Goal: Information Seeking & Learning: Learn about a topic

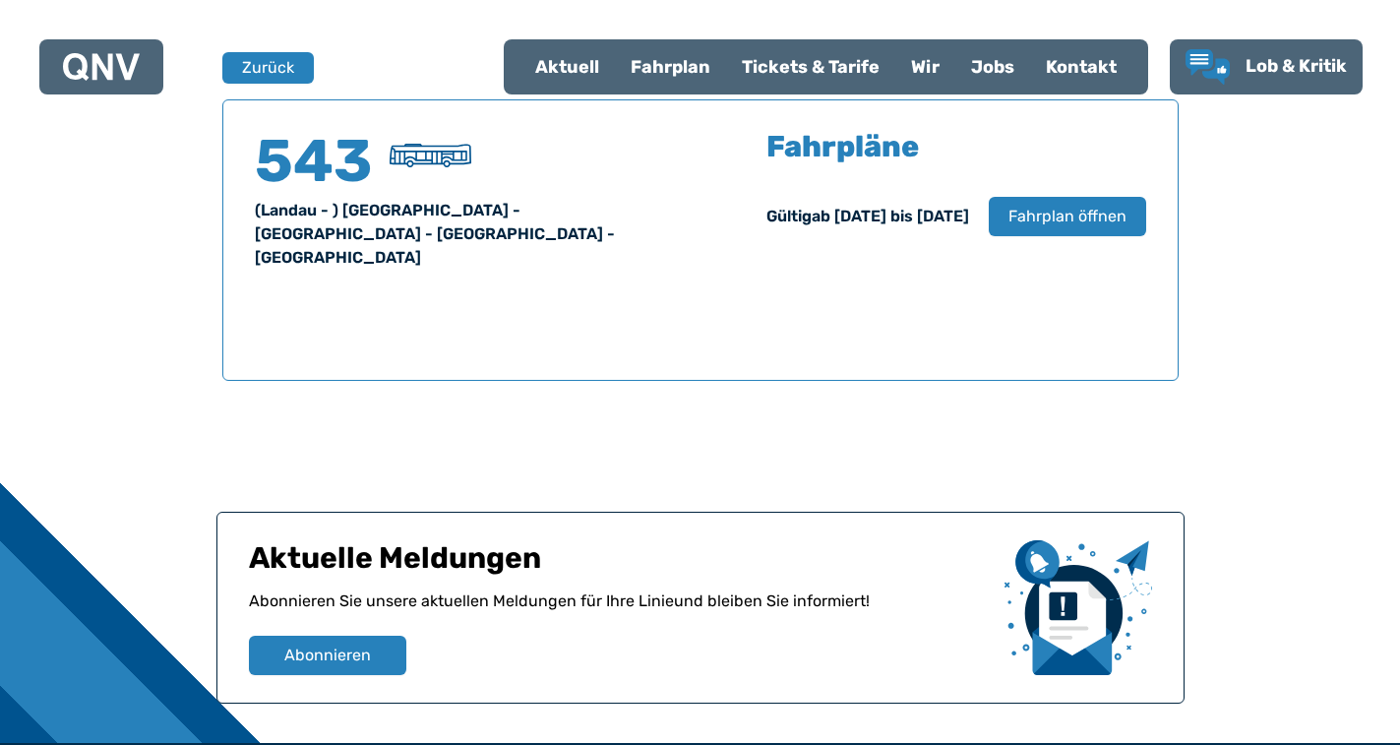
scroll to position [1198, 0]
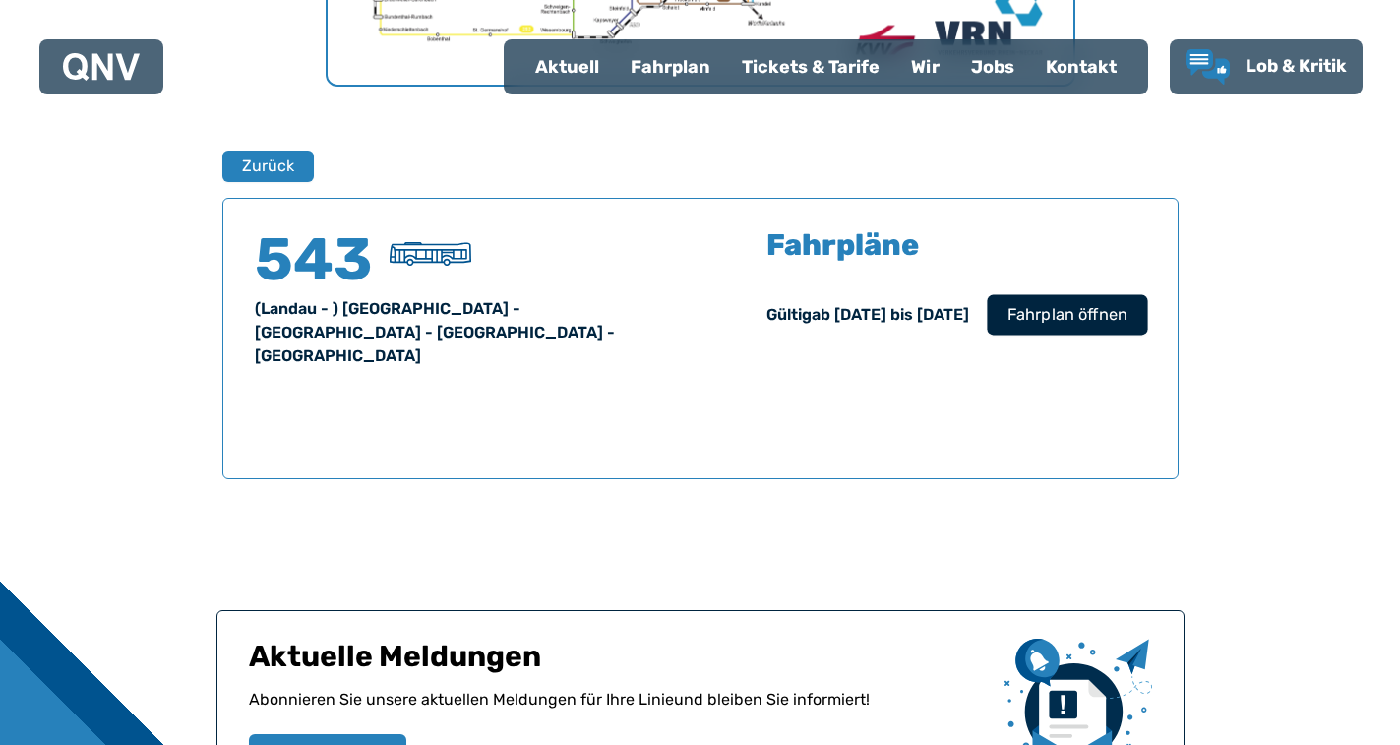
click at [1077, 320] on span "Fahrplan öffnen" at bounding box center [1067, 315] width 120 height 24
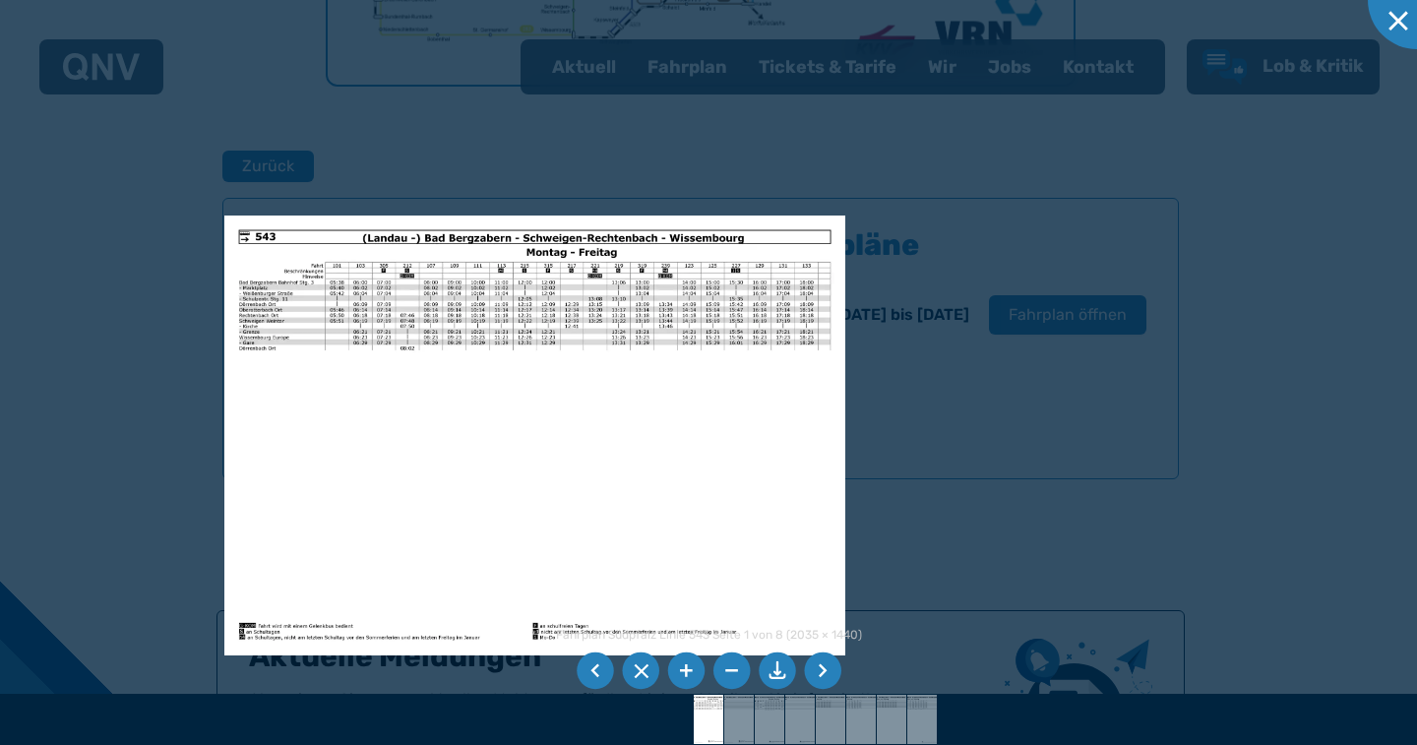
click at [641, 673] on li at bounding box center [640, 670] width 37 height 37
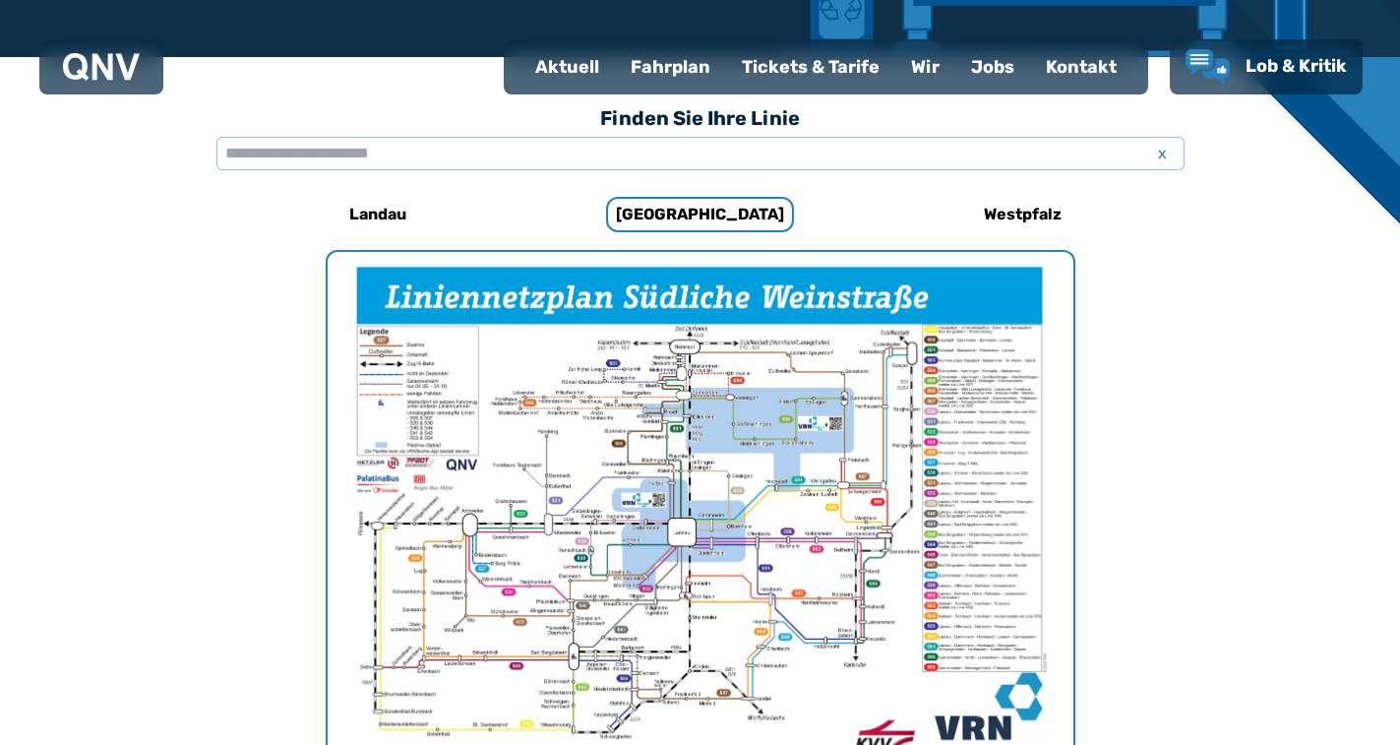
scroll to position [437, 0]
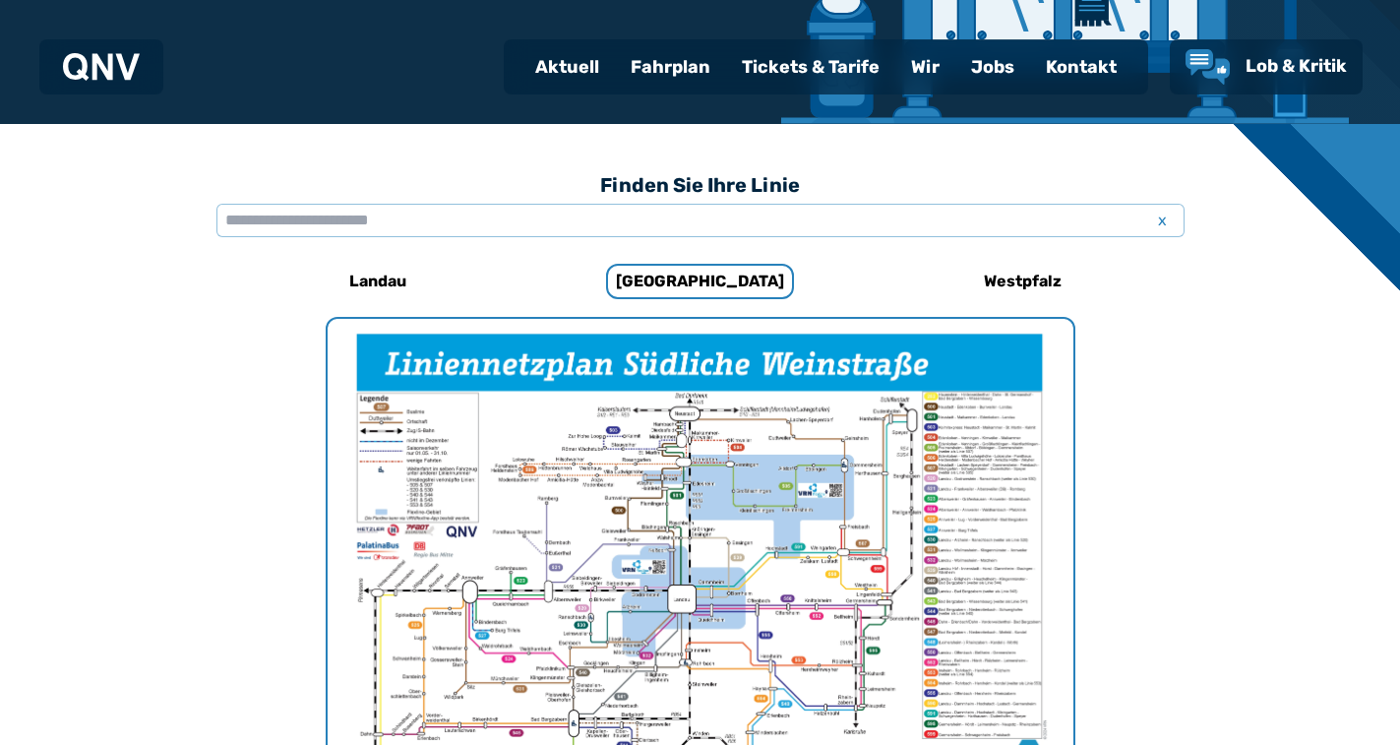
click at [687, 70] on div "Fahrplan" at bounding box center [670, 66] width 111 height 51
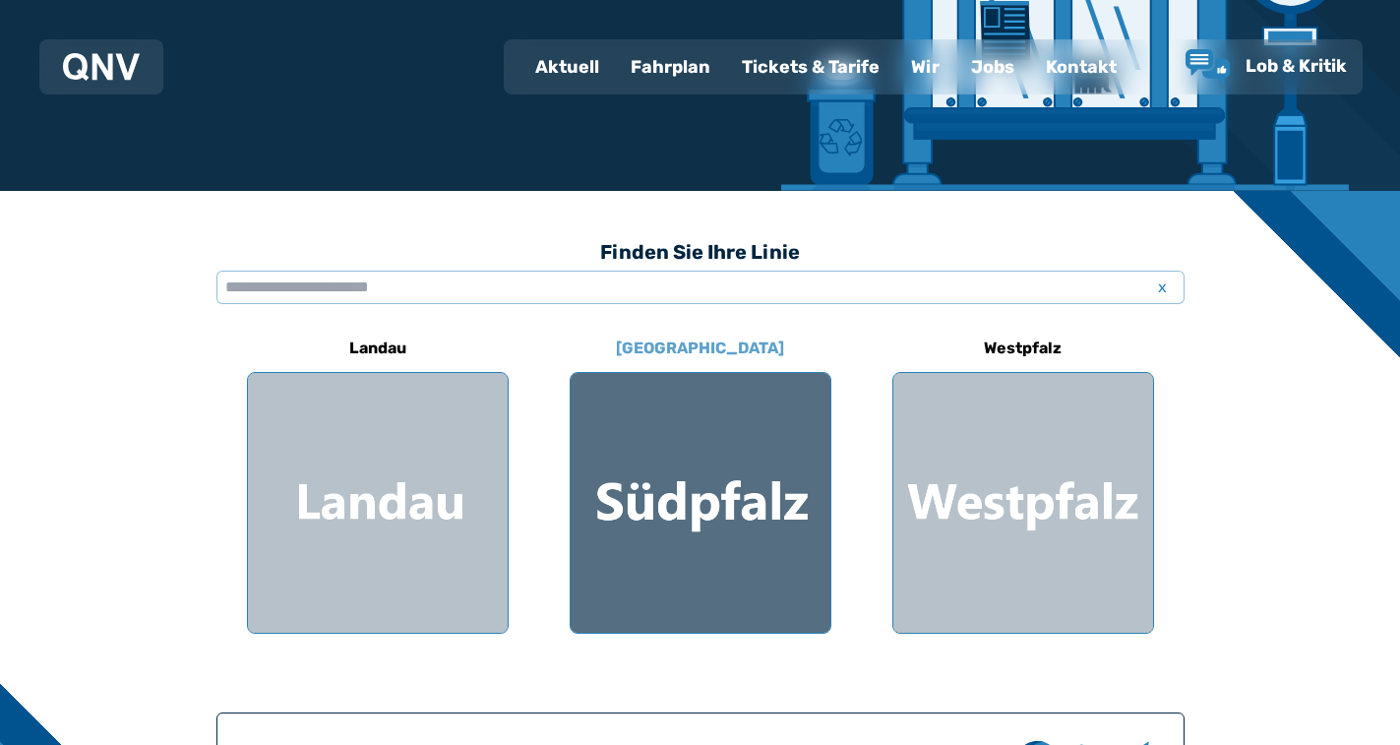
scroll to position [394, 0]
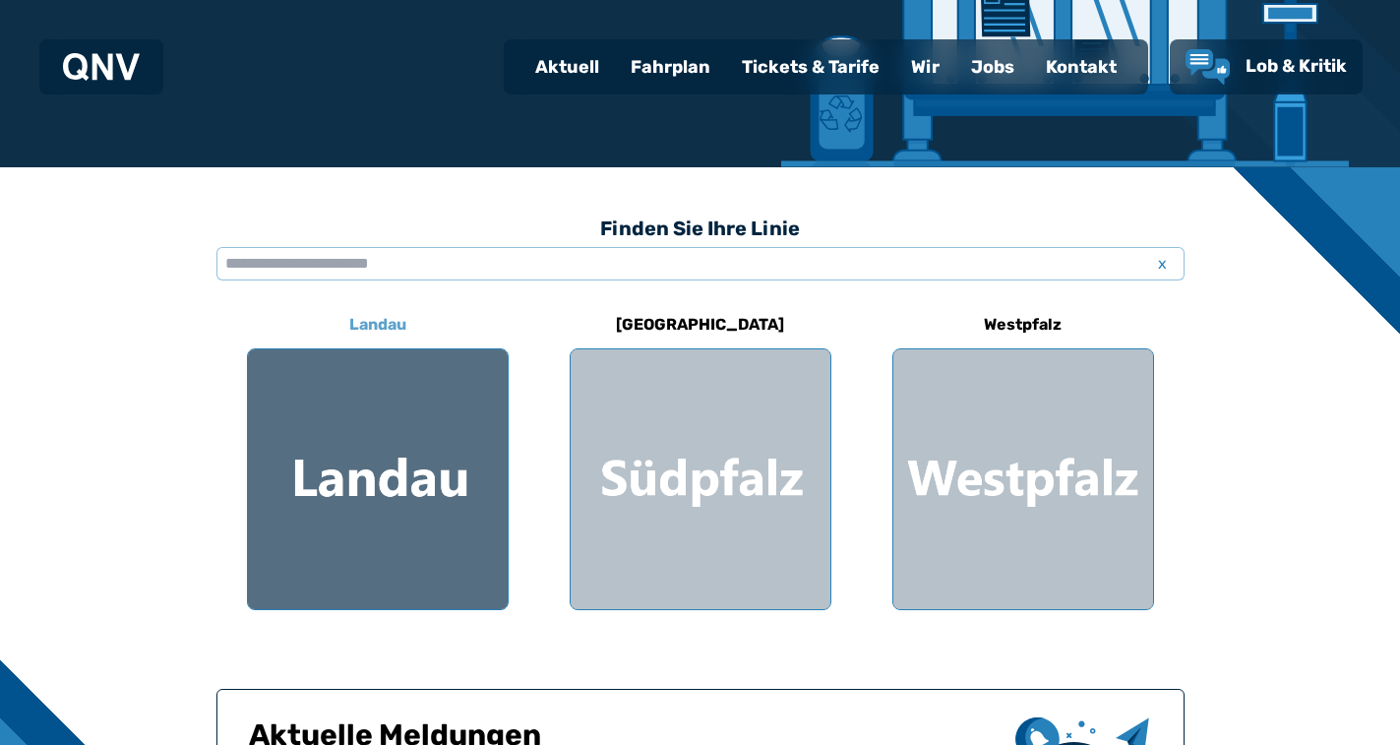
click at [459, 476] on div at bounding box center [378, 479] width 260 height 260
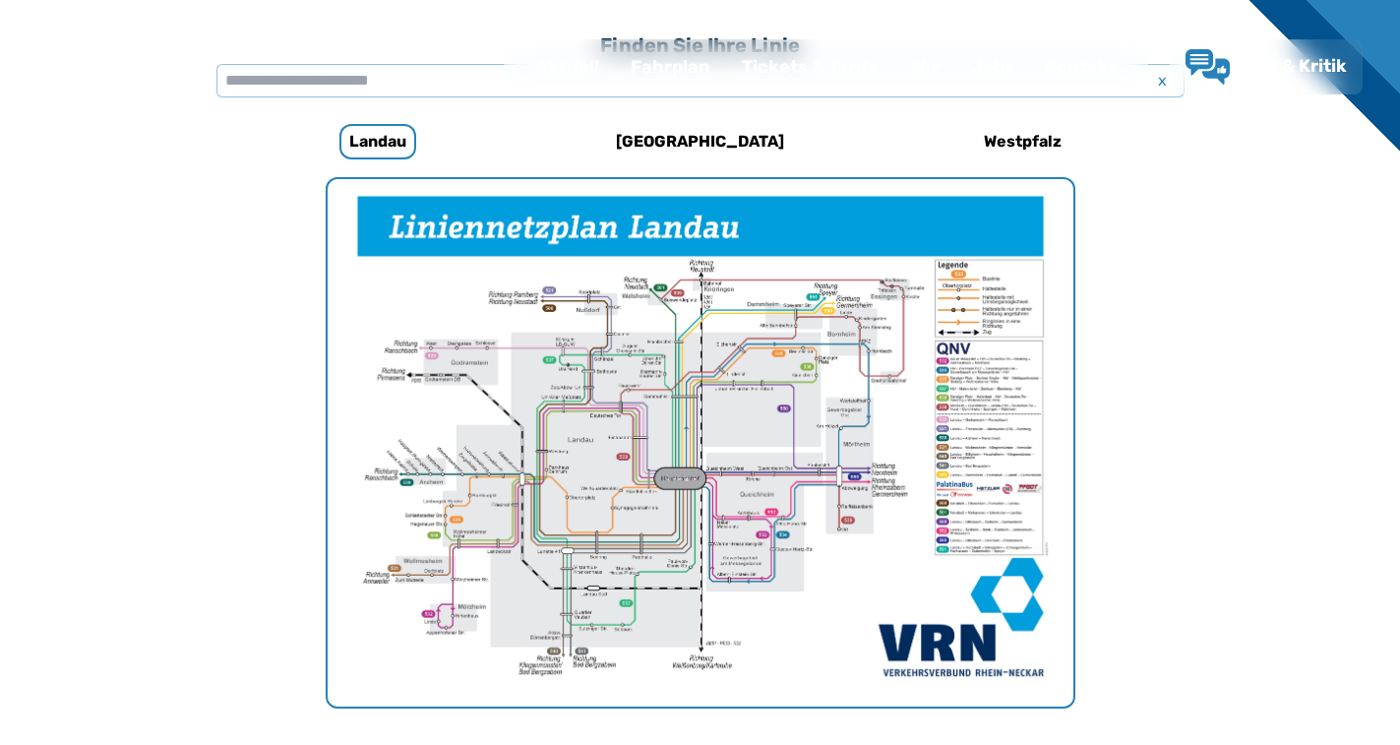
scroll to position [606, 0]
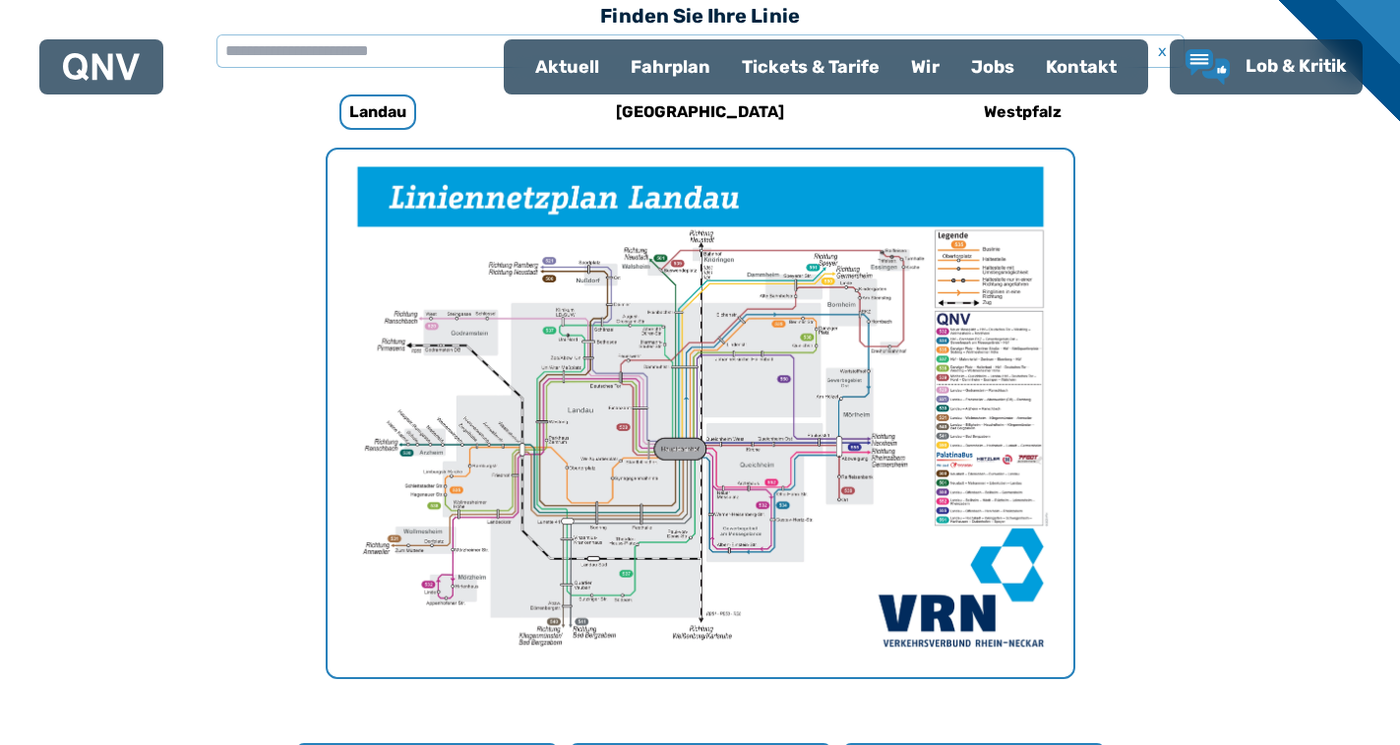
click at [710, 433] on img "1 von 1" at bounding box center [701, 413] width 746 height 527
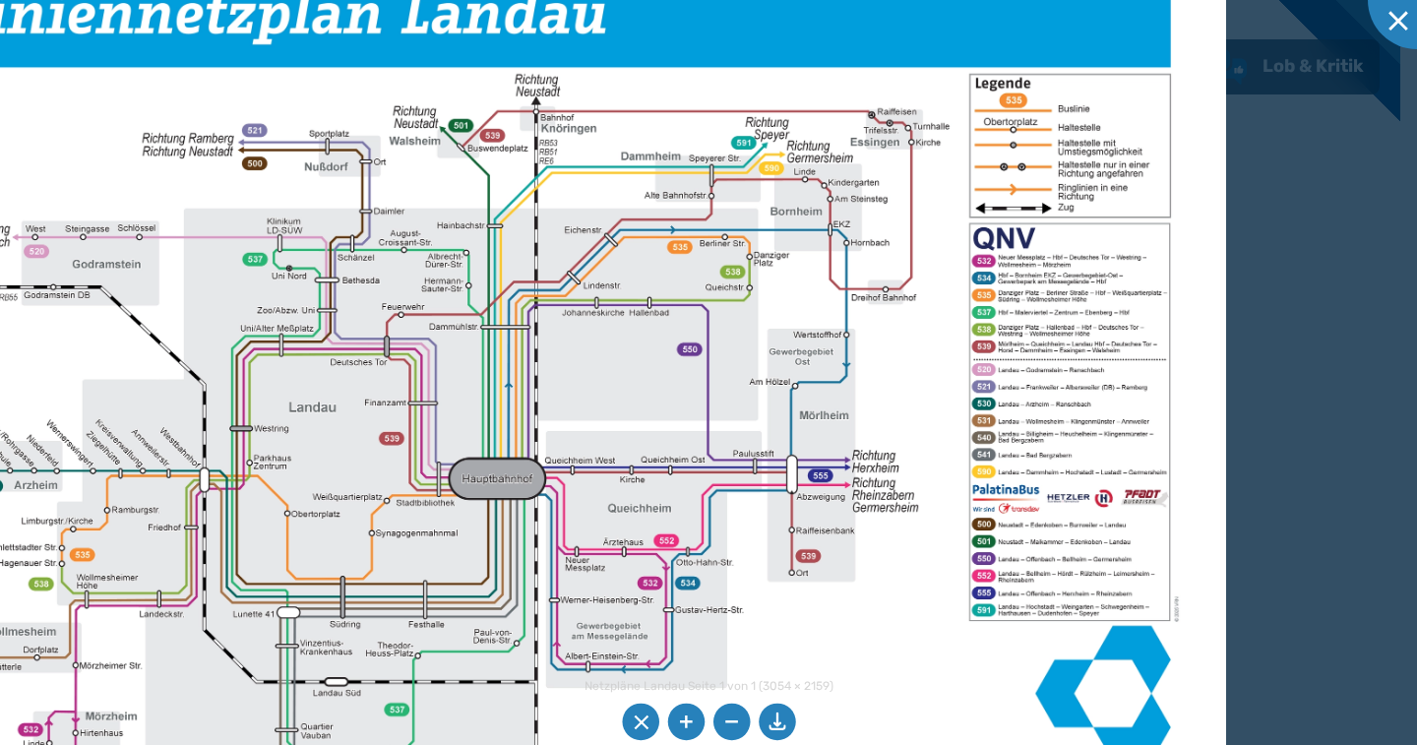
click at [708, 326] on img at bounding box center [534, 412] width 1381 height 977
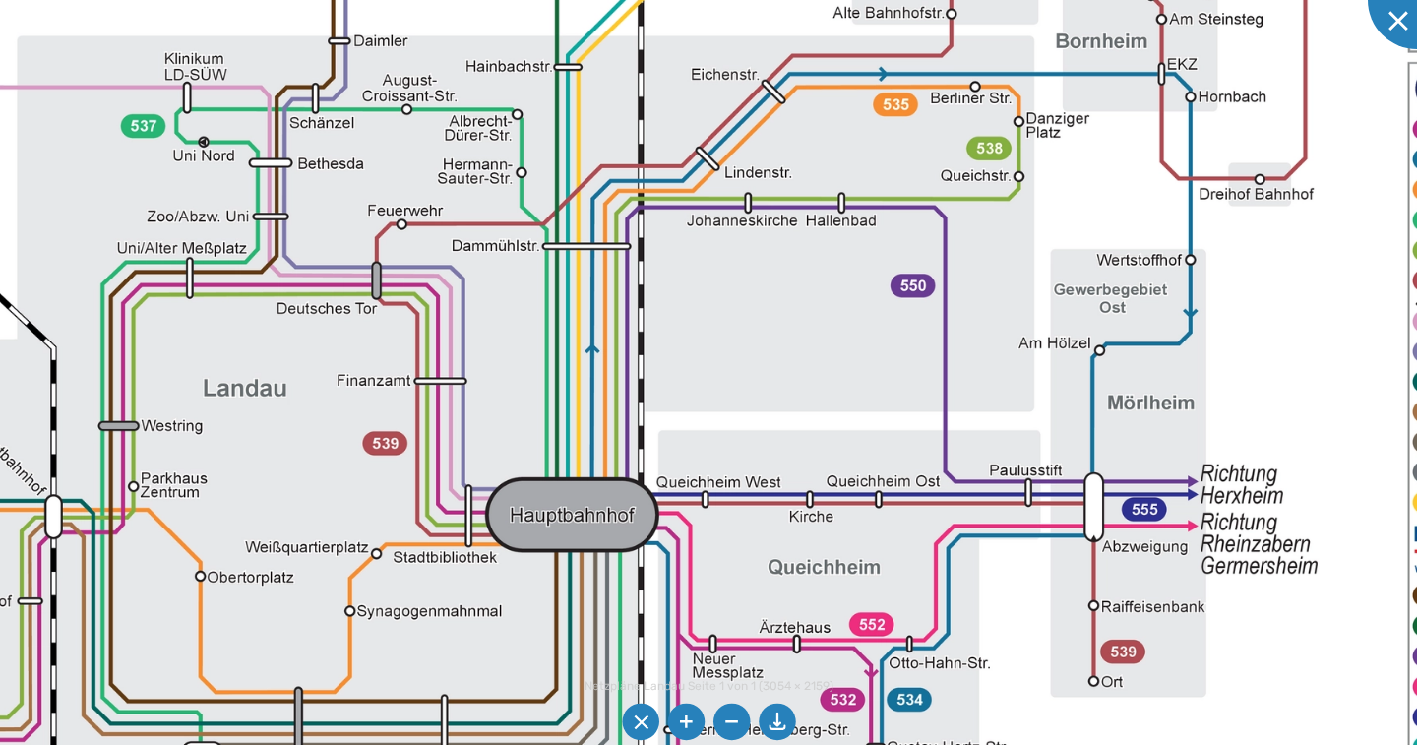
click at [796, 333] on img at bounding box center [639, 398] width 2448 height 1731
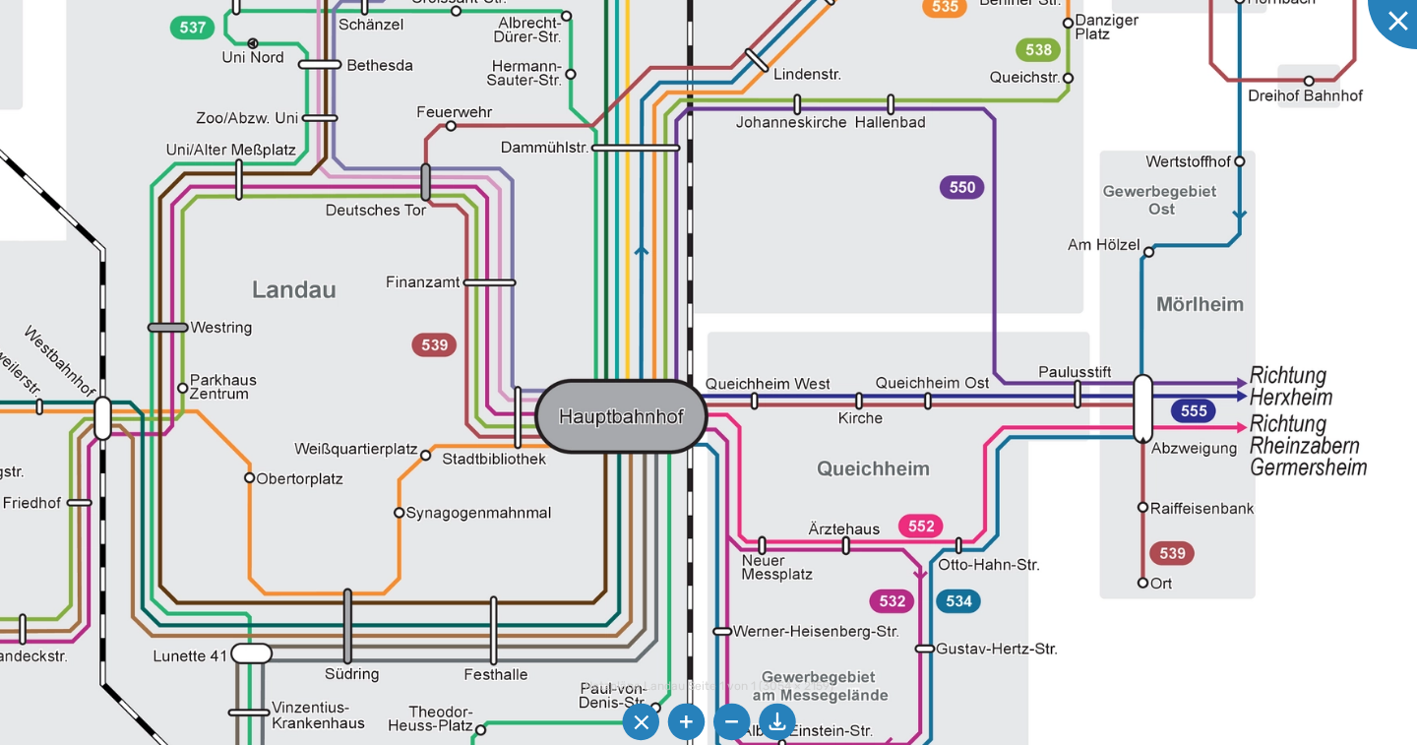
click at [641, 422] on img at bounding box center [688, 299] width 2448 height 1731
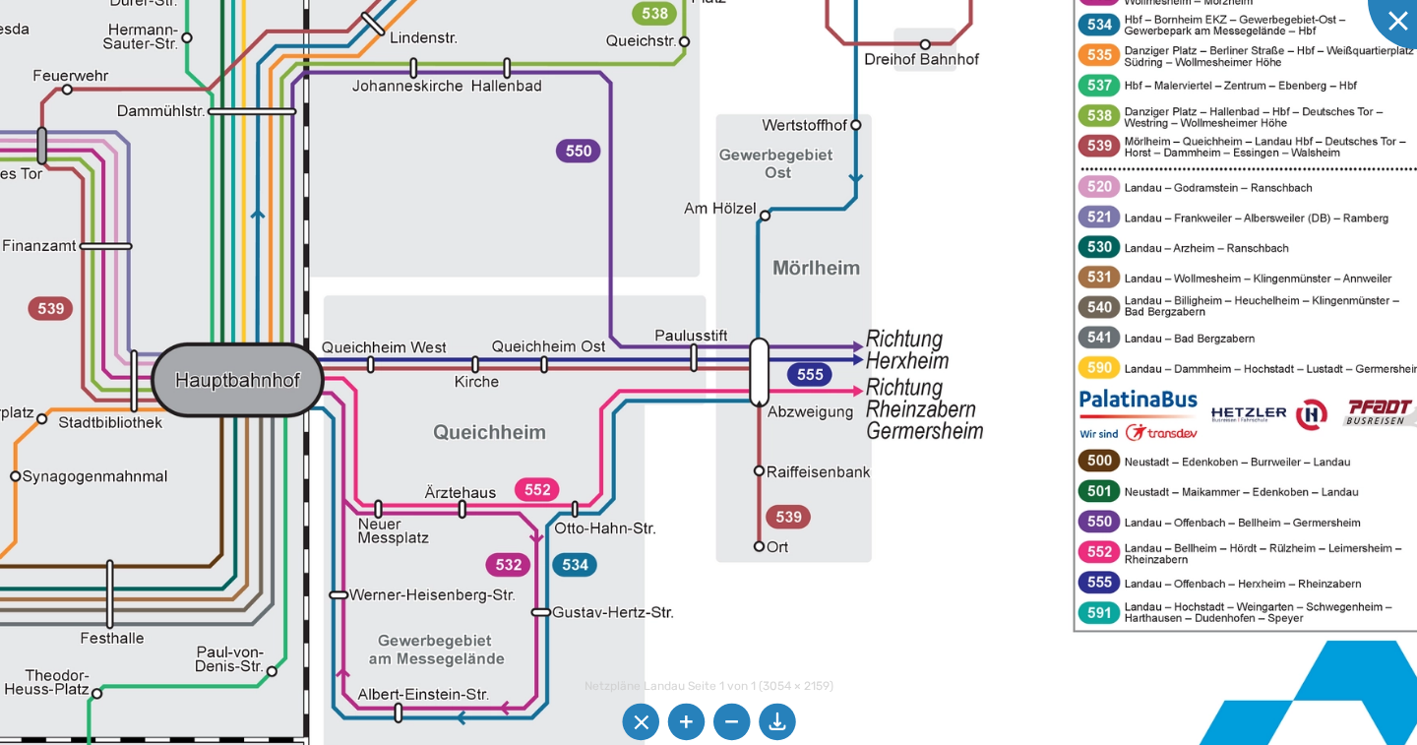
click at [179, 383] on img at bounding box center [304, 263] width 2448 height 1731
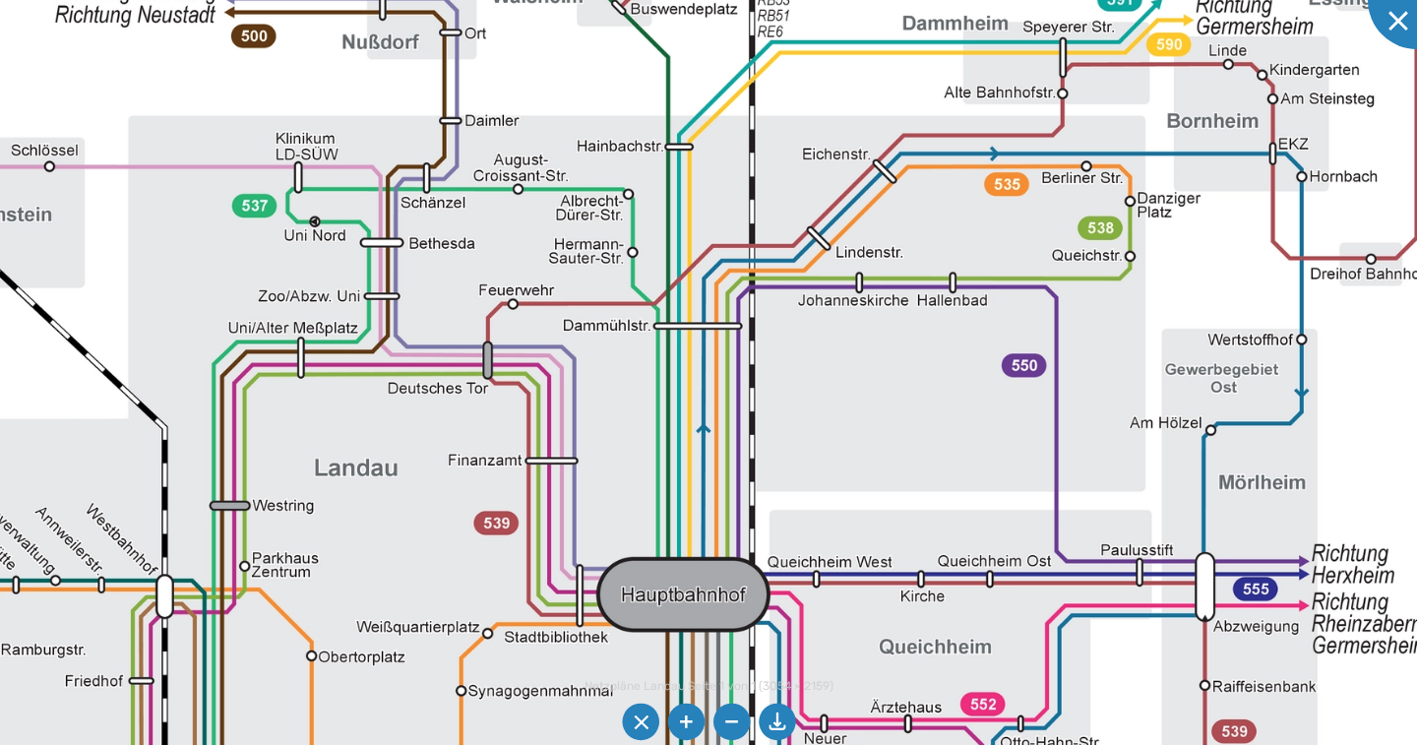
click at [1098, 168] on img at bounding box center [750, 477] width 2448 height 1731
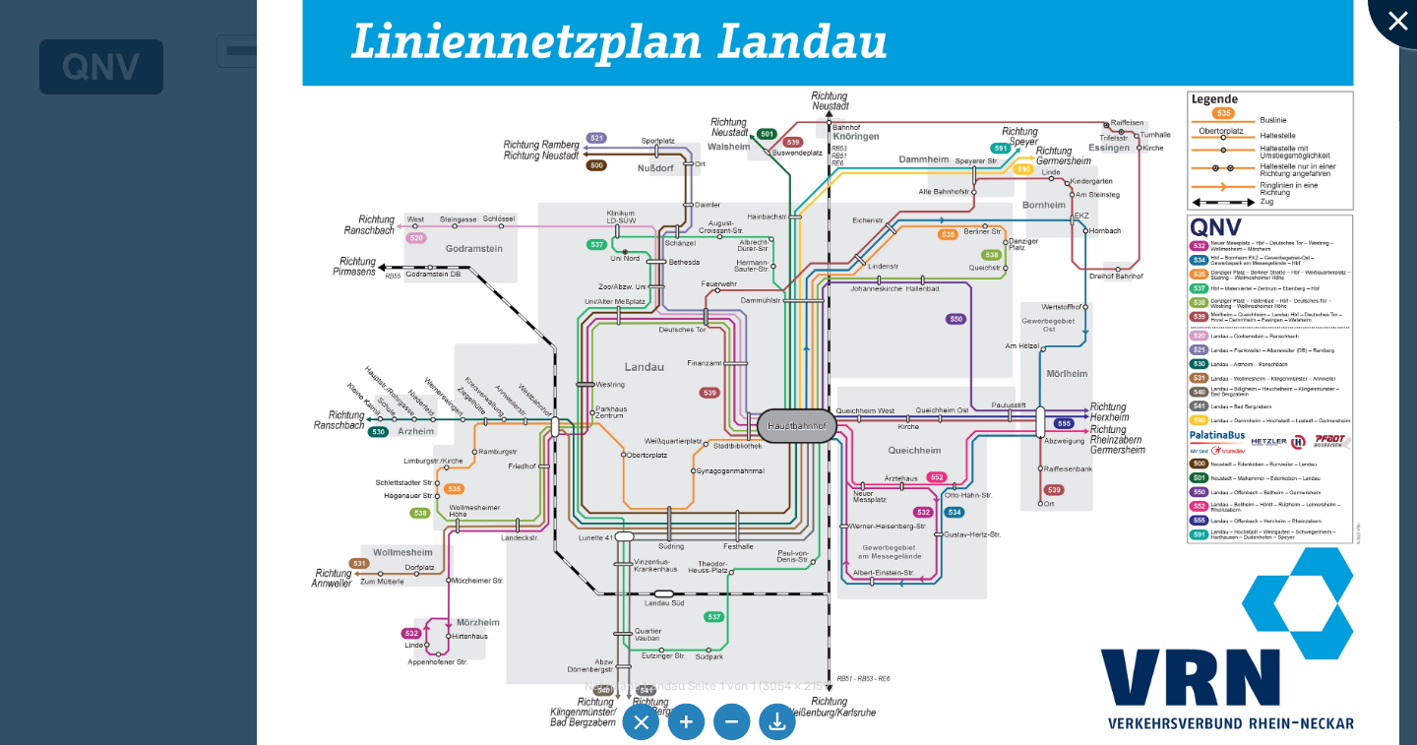
click at [1399, 28] on div at bounding box center [1417, 0] width 98 height 98
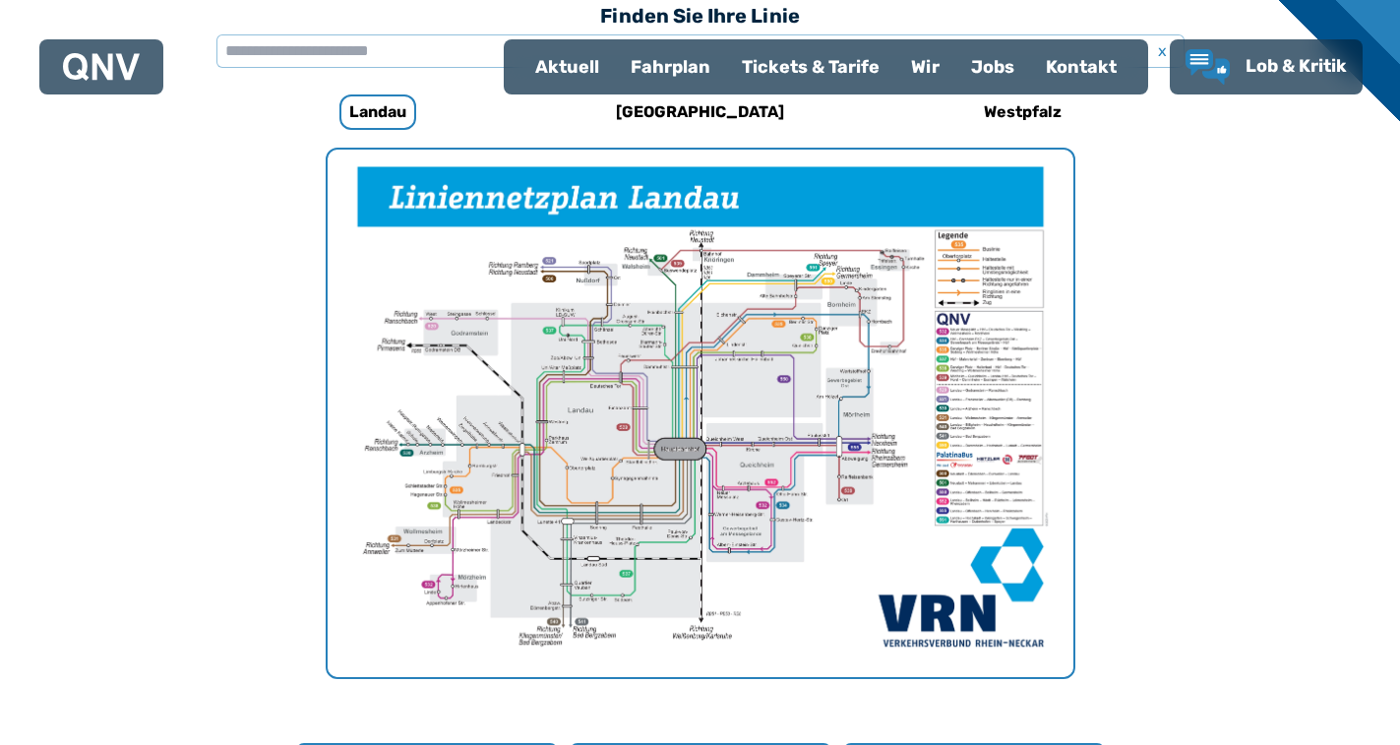
click at [998, 426] on img "1 von 1" at bounding box center [701, 413] width 746 height 527
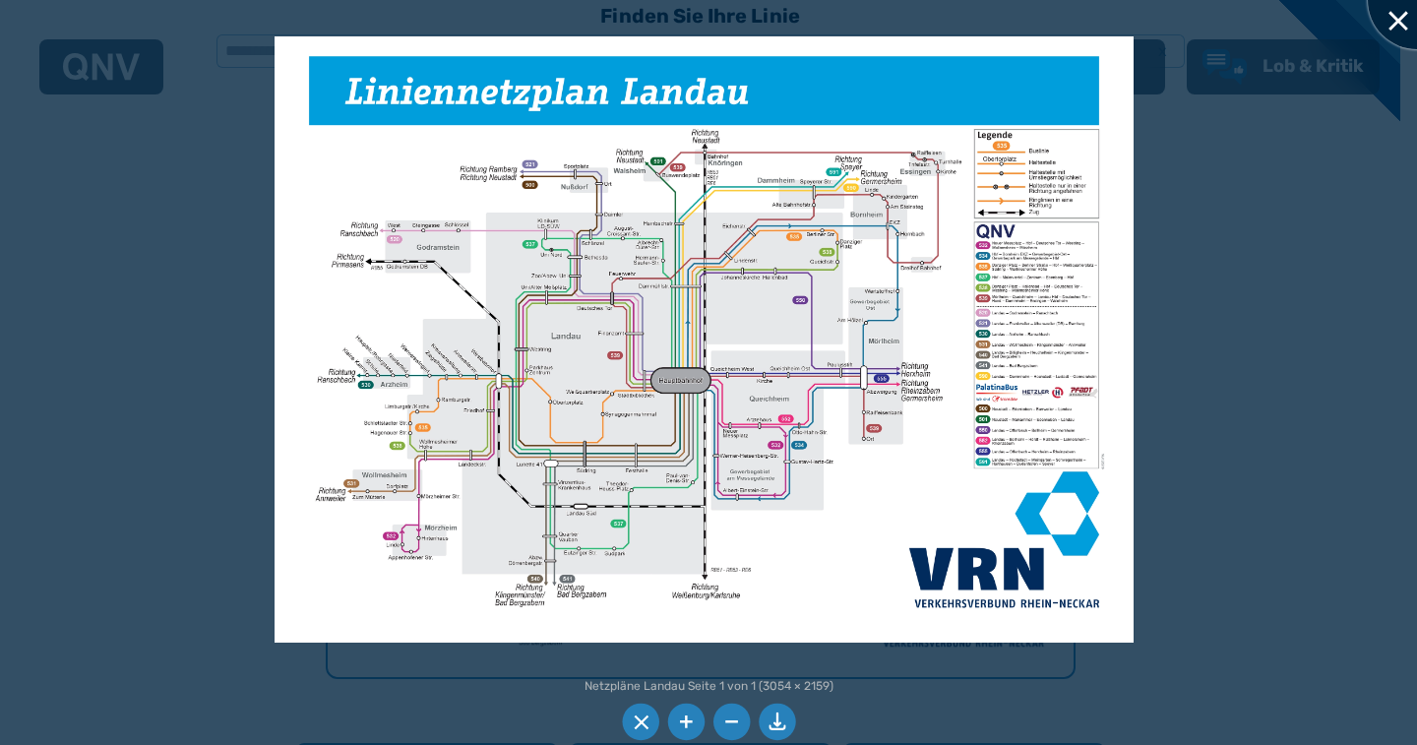
click at [1399, 22] on div at bounding box center [1417, 0] width 98 height 98
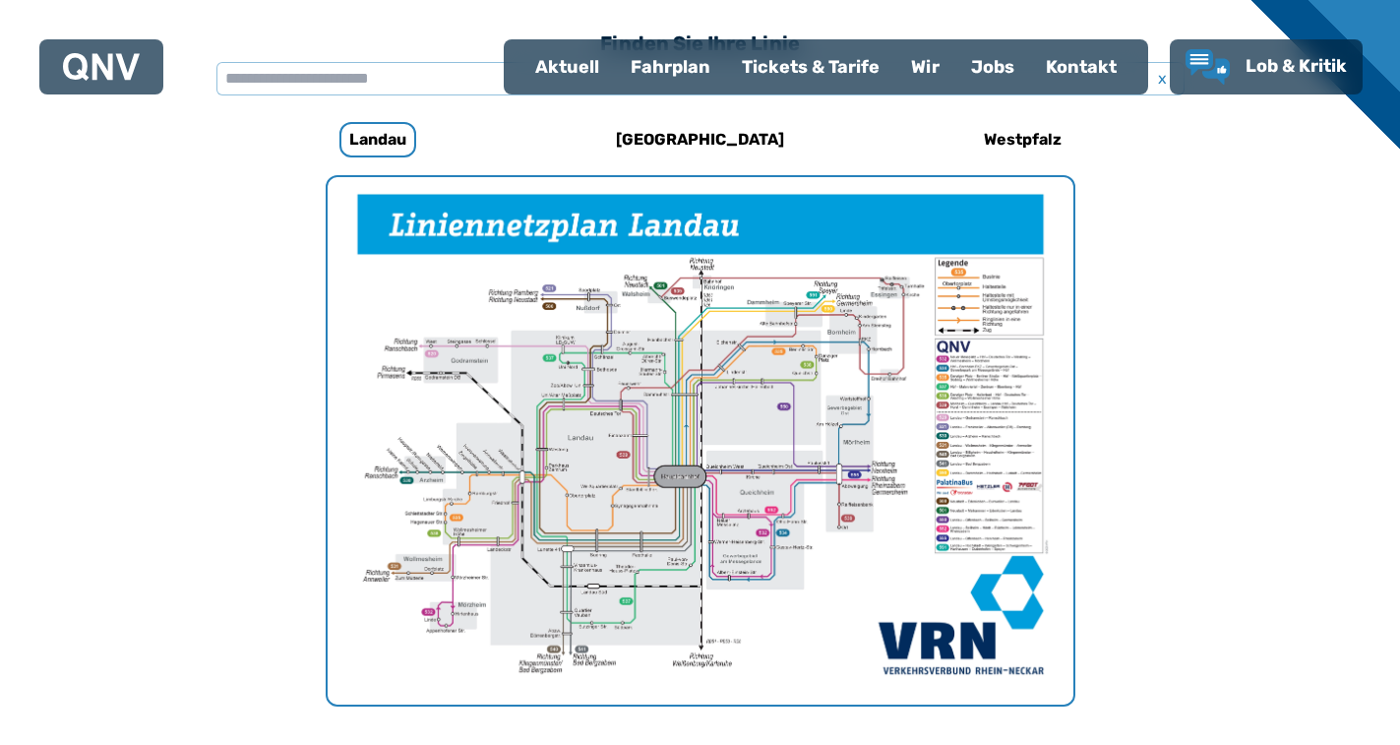
scroll to position [486, 0]
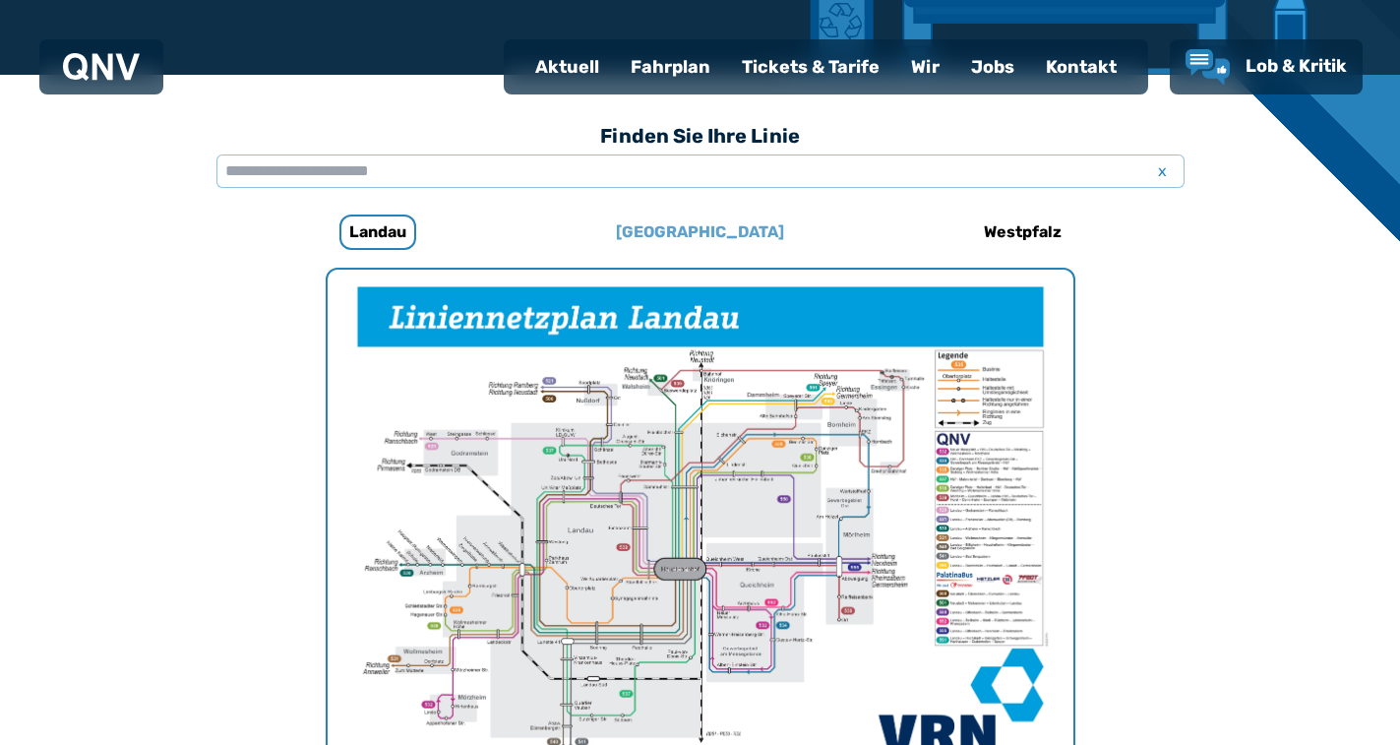
click at [708, 237] on h6 "[GEOGRAPHIC_DATA]" at bounding box center [700, 231] width 184 height 31
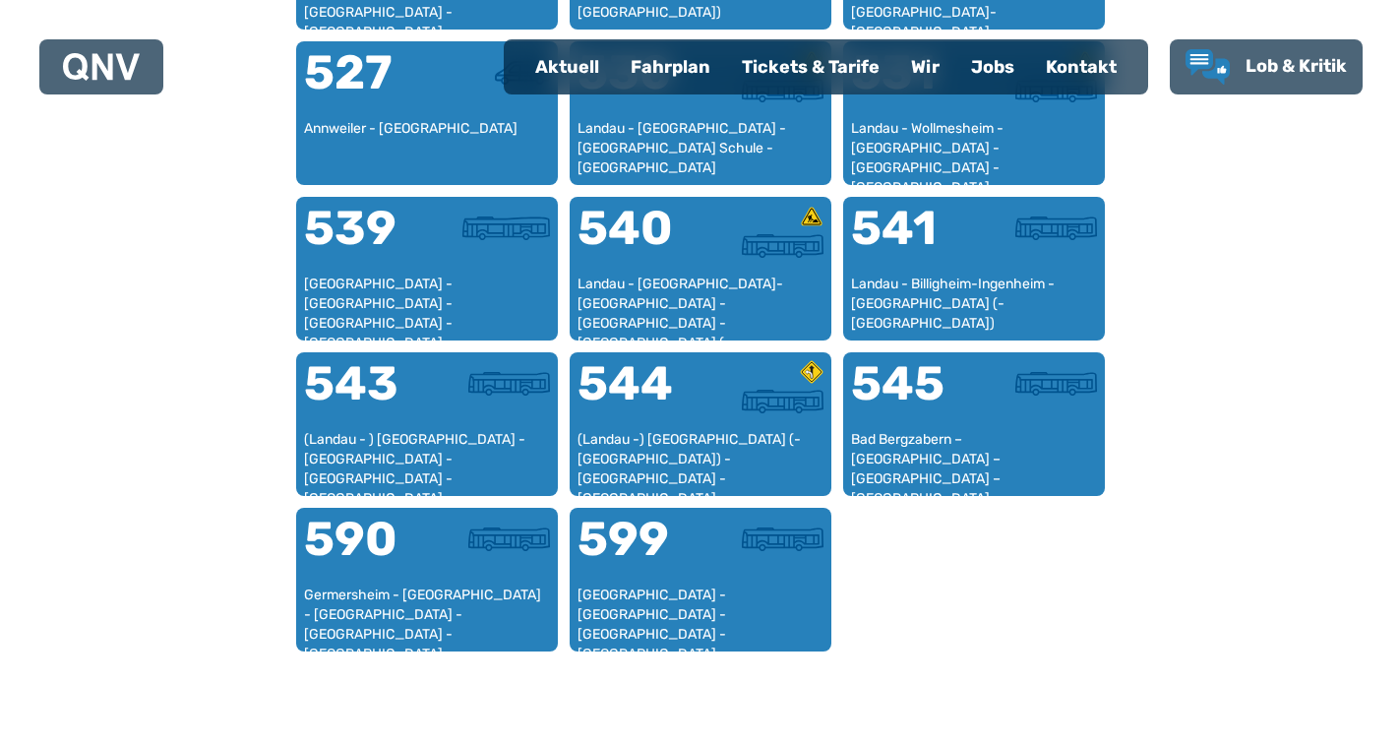
scroll to position [1787, 0]
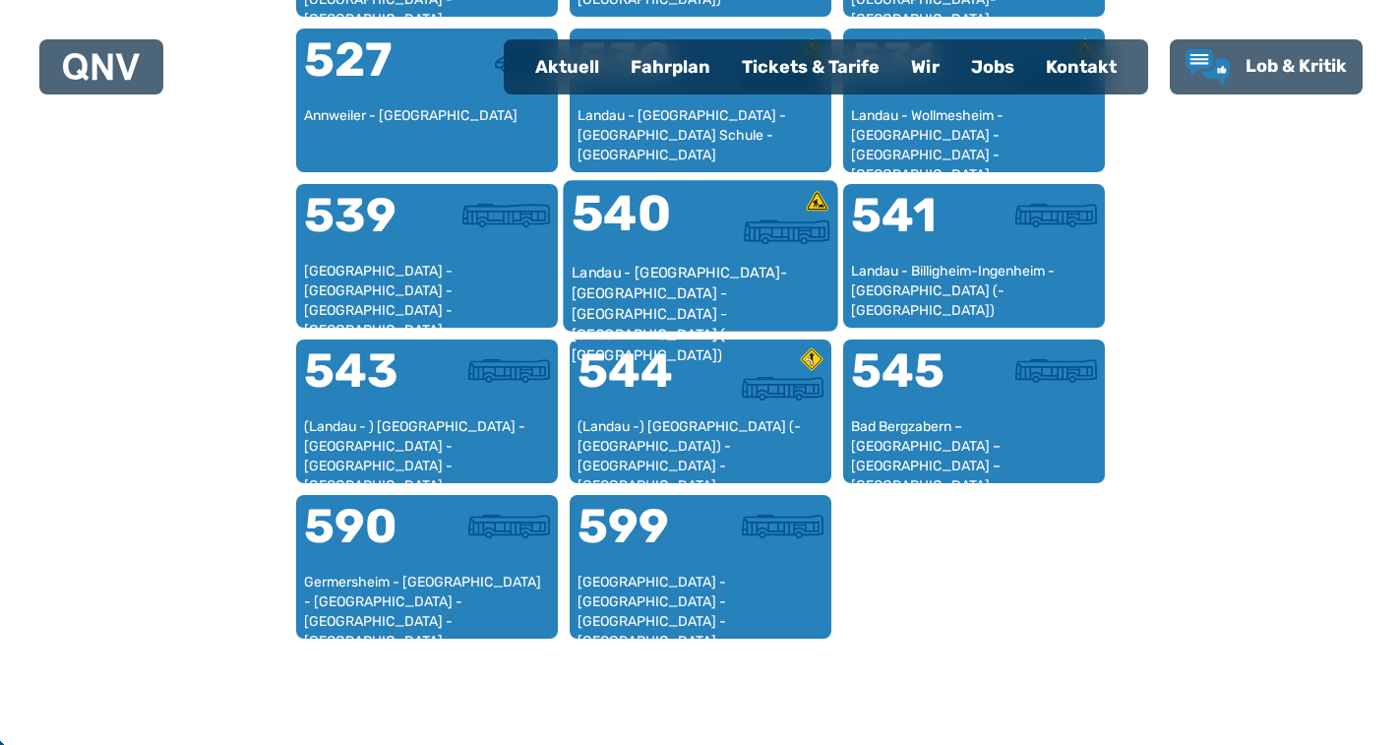
click at [712, 263] on div "Landau - [GEOGRAPHIC_DATA]-[GEOGRAPHIC_DATA] - [GEOGRAPHIC_DATA] - [GEOGRAPHIC_…" at bounding box center [700, 293] width 259 height 60
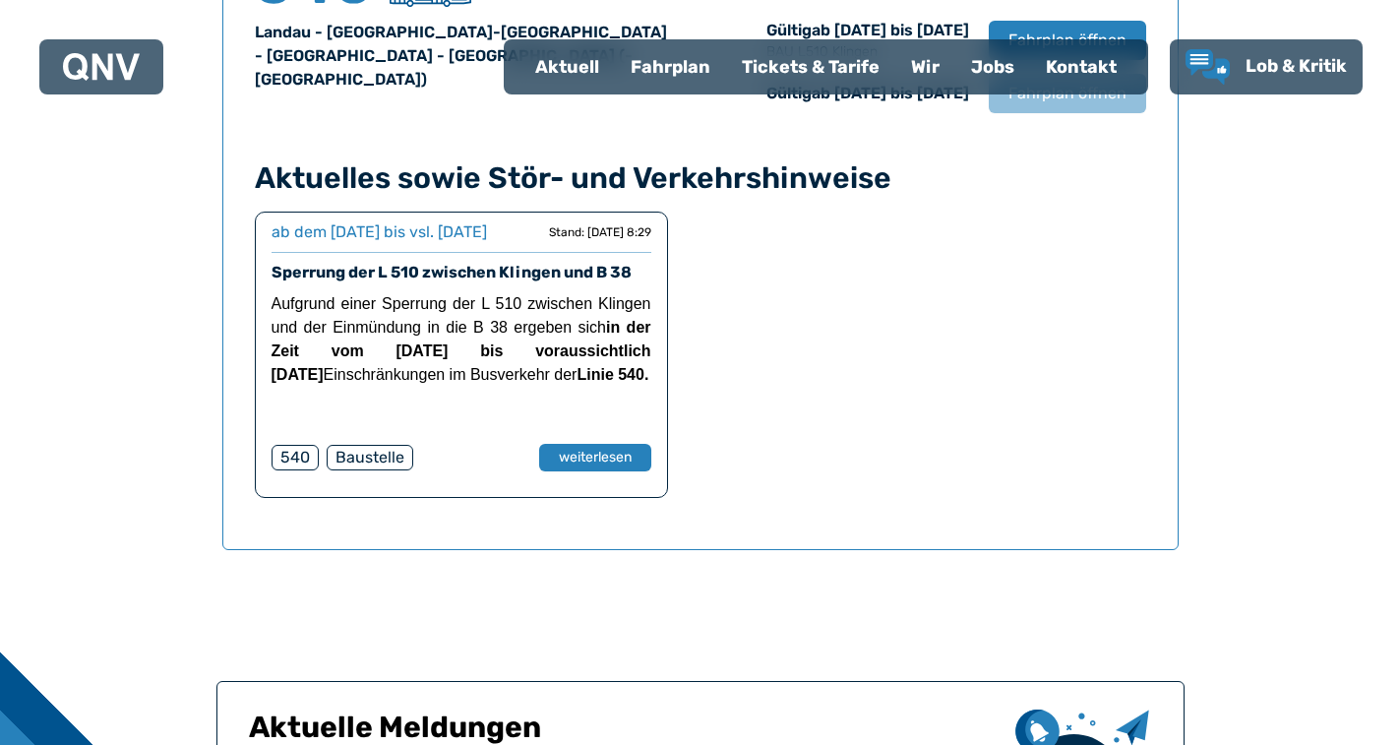
scroll to position [1494, 0]
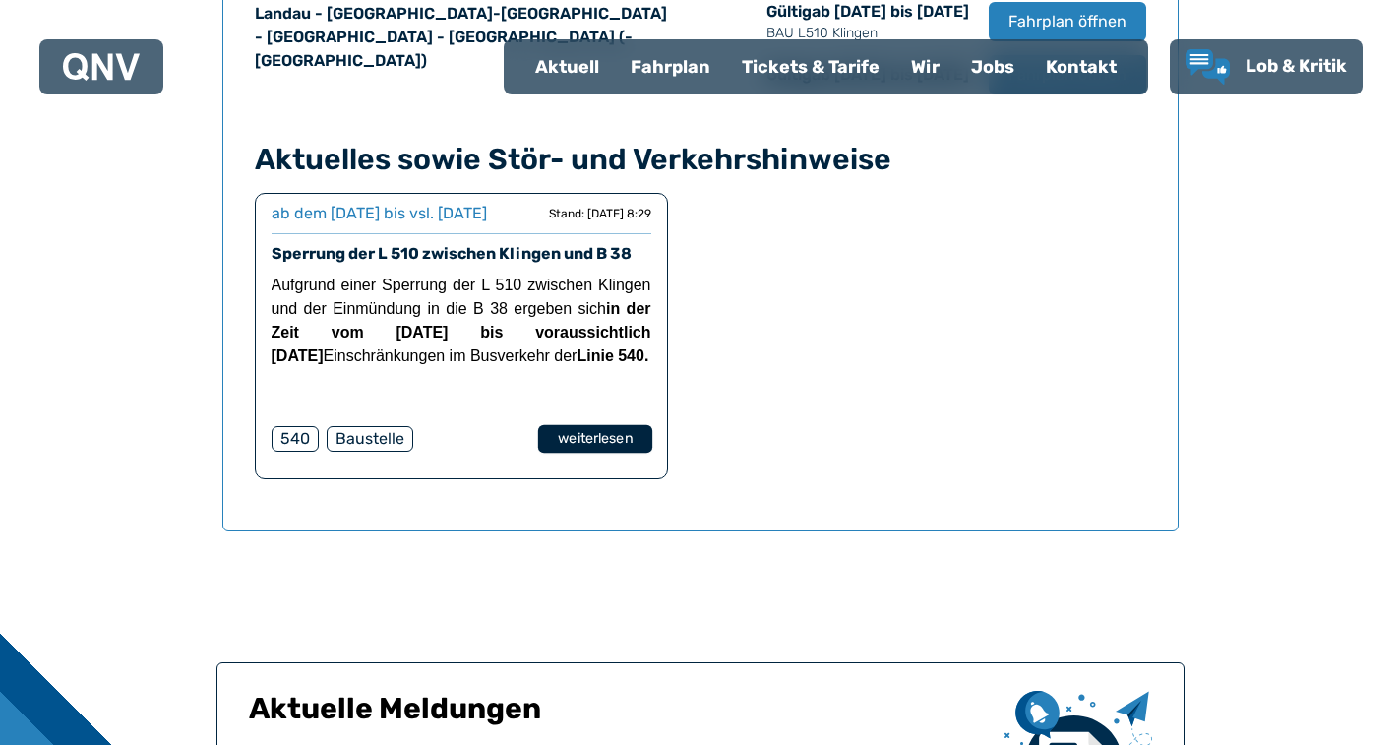
click at [623, 454] on button "weiterlesen" at bounding box center [594, 439] width 114 height 29
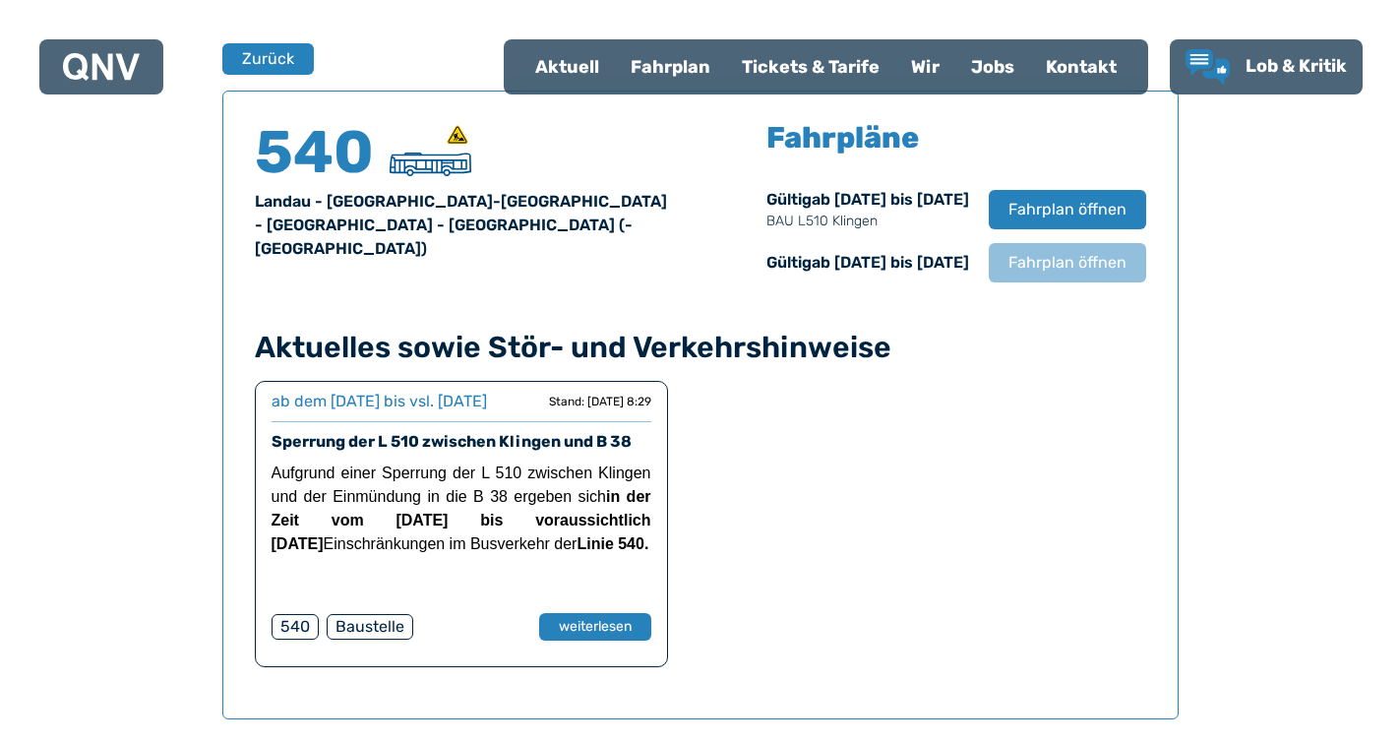
scroll to position [1297, 0]
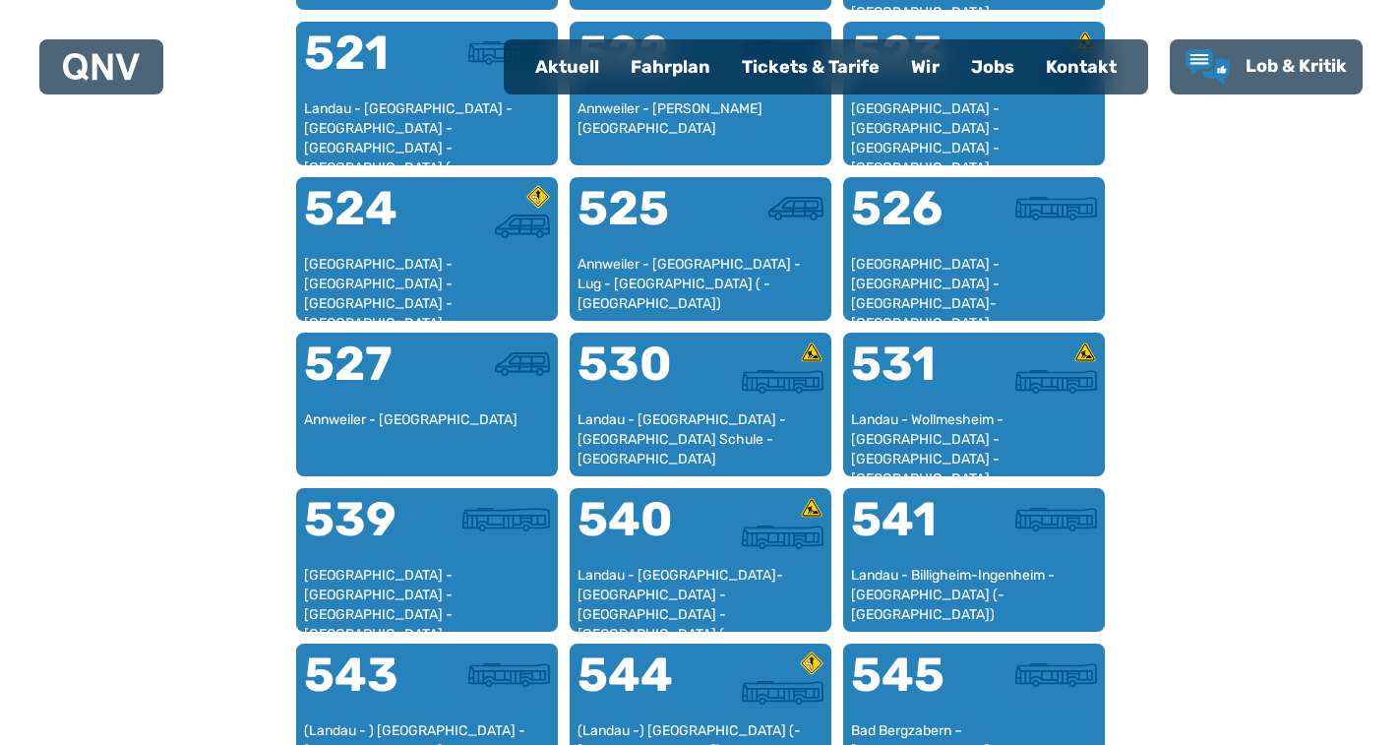
scroll to position [1787, 0]
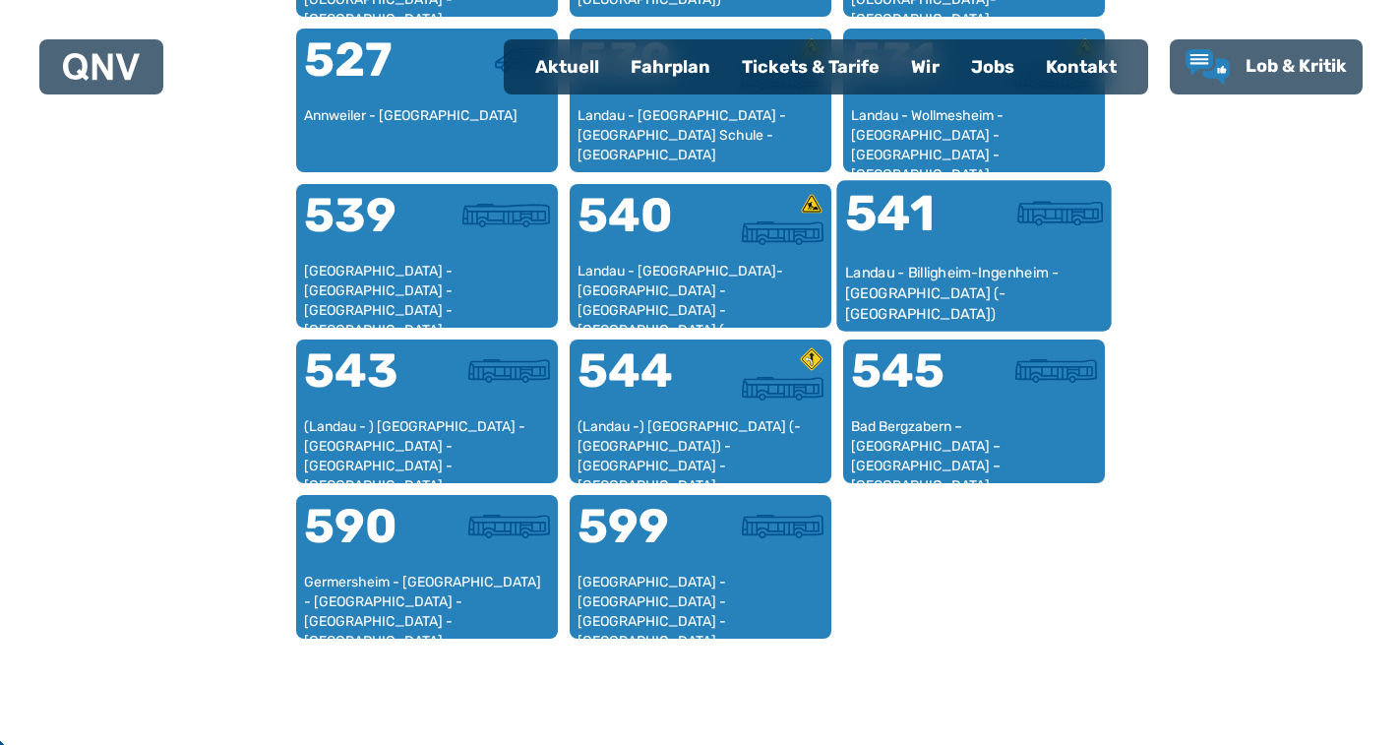
click at [978, 270] on div "Landau - Billigheim-Ingenheim - [GEOGRAPHIC_DATA] (- [GEOGRAPHIC_DATA])" at bounding box center [973, 293] width 259 height 60
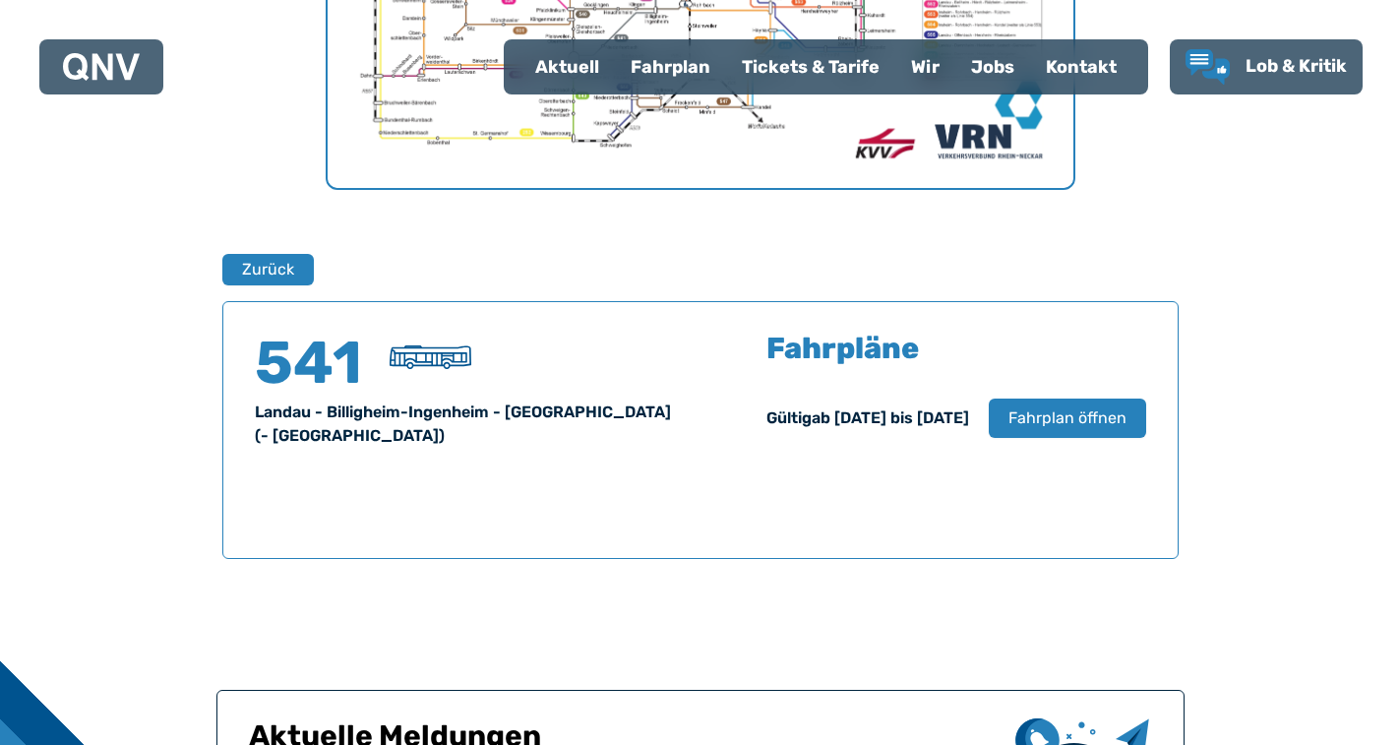
scroll to position [1297, 0]
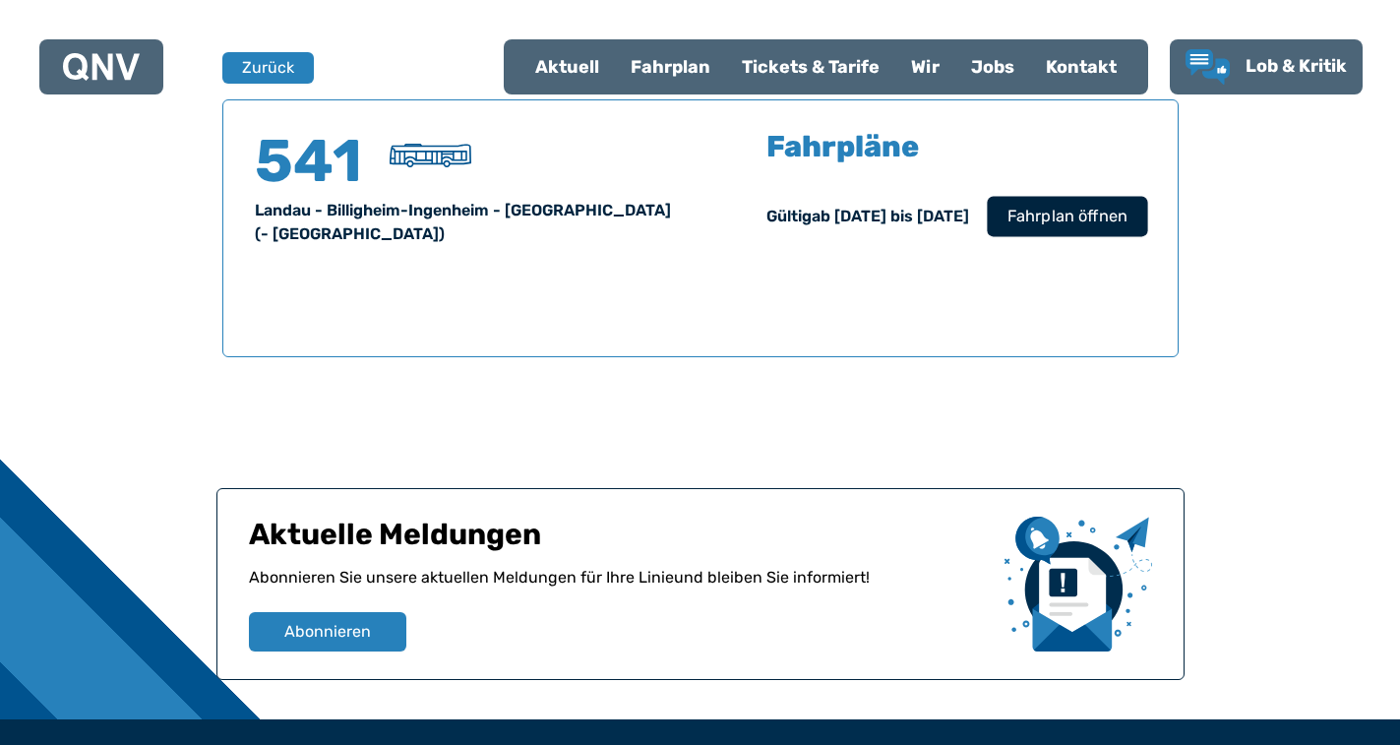
click at [1071, 232] on button "Fahrplan öffnen" at bounding box center [1067, 216] width 160 height 40
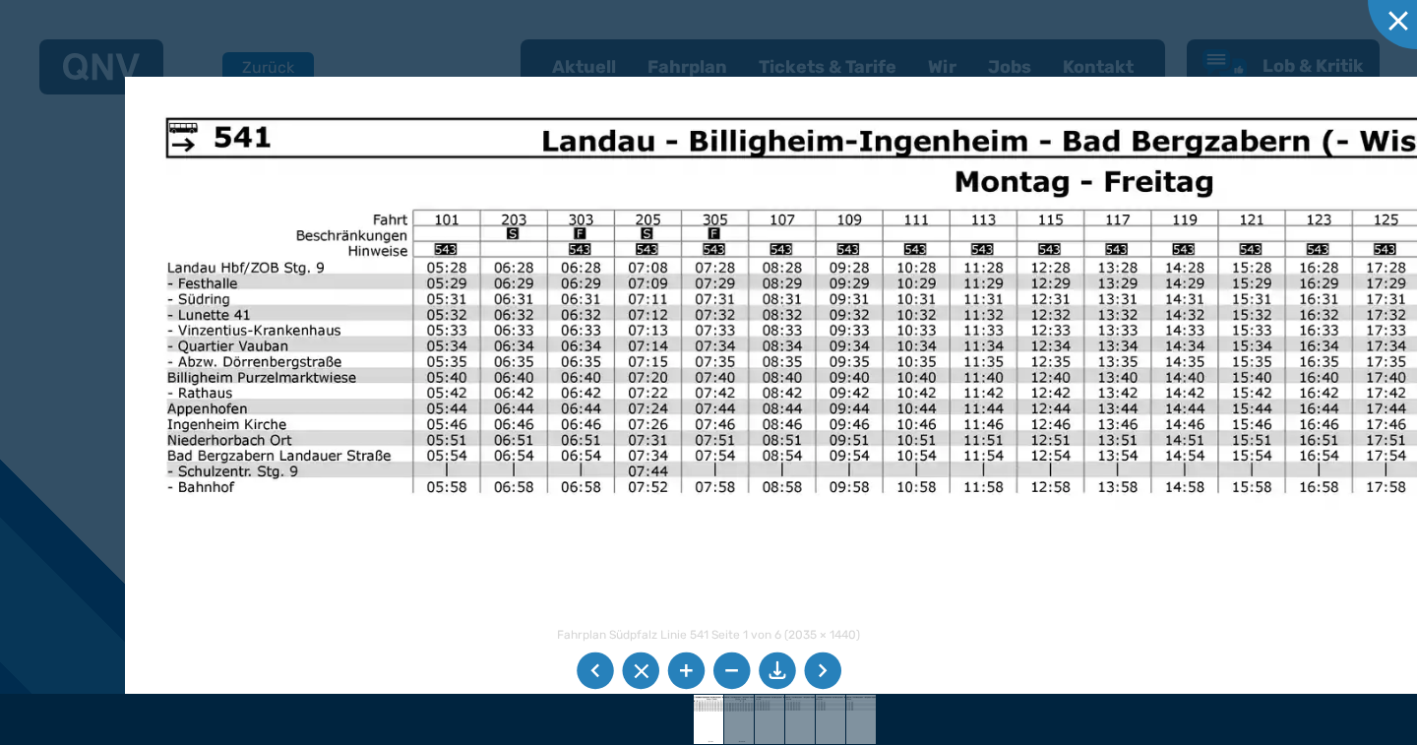
click at [874, 399] on img at bounding box center [1012, 704] width 1774 height 1255
click at [1399, 28] on div at bounding box center [1417, 0] width 98 height 98
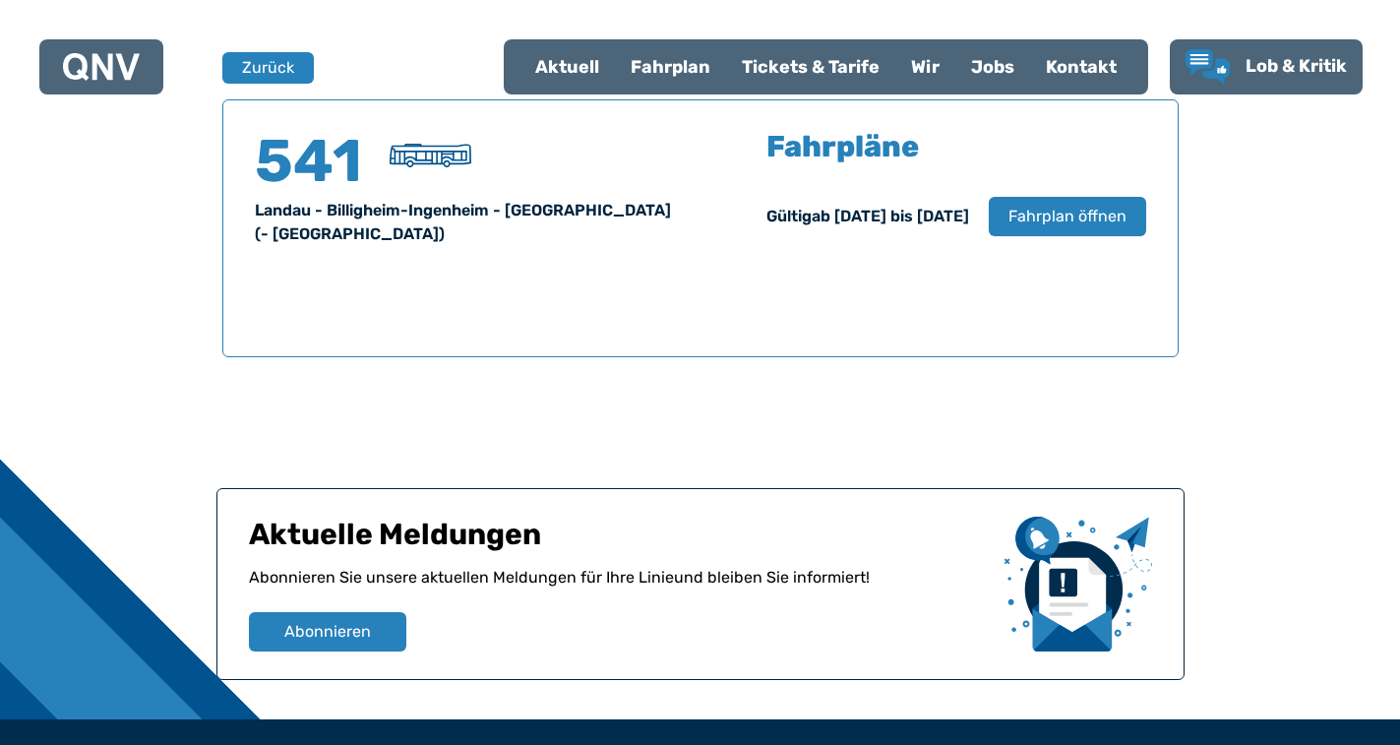
click at [788, 69] on div "Tickets & Tarife" at bounding box center [810, 66] width 169 height 51
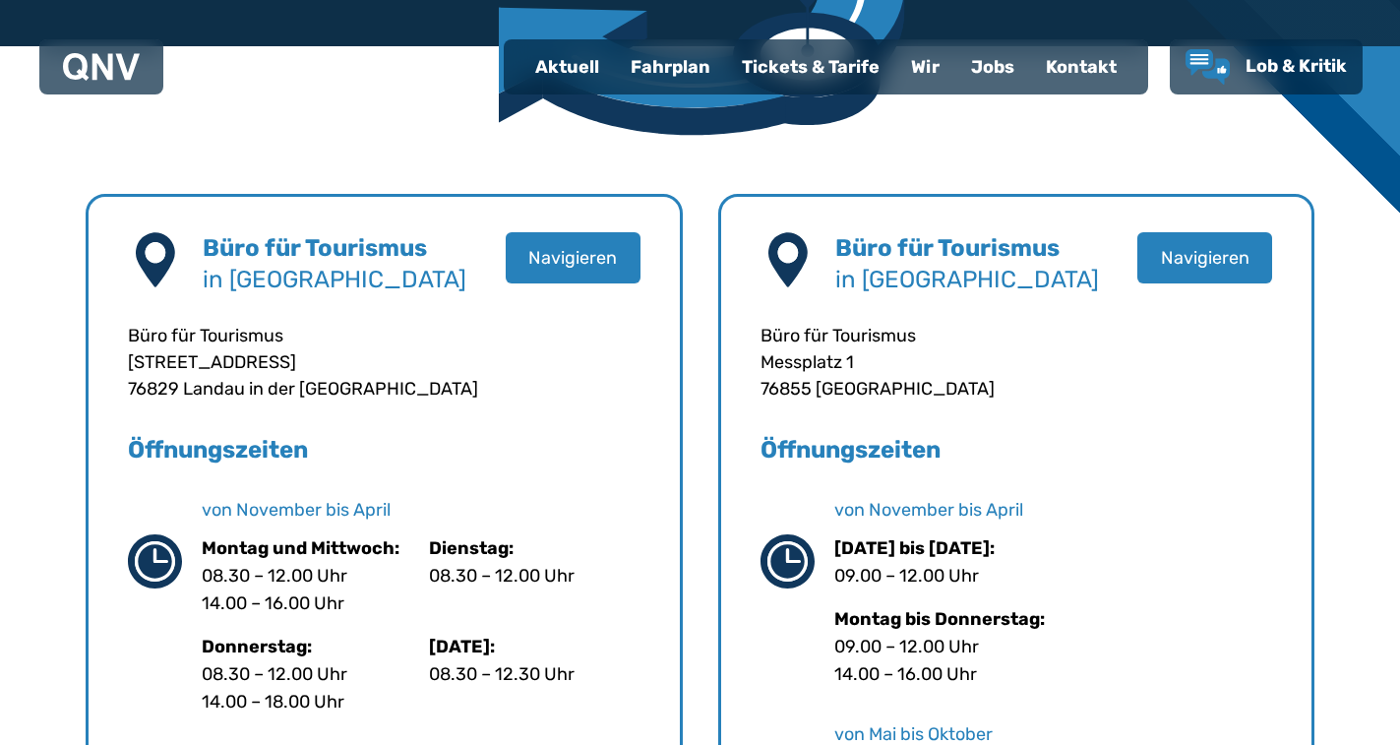
scroll to position [1279, 0]
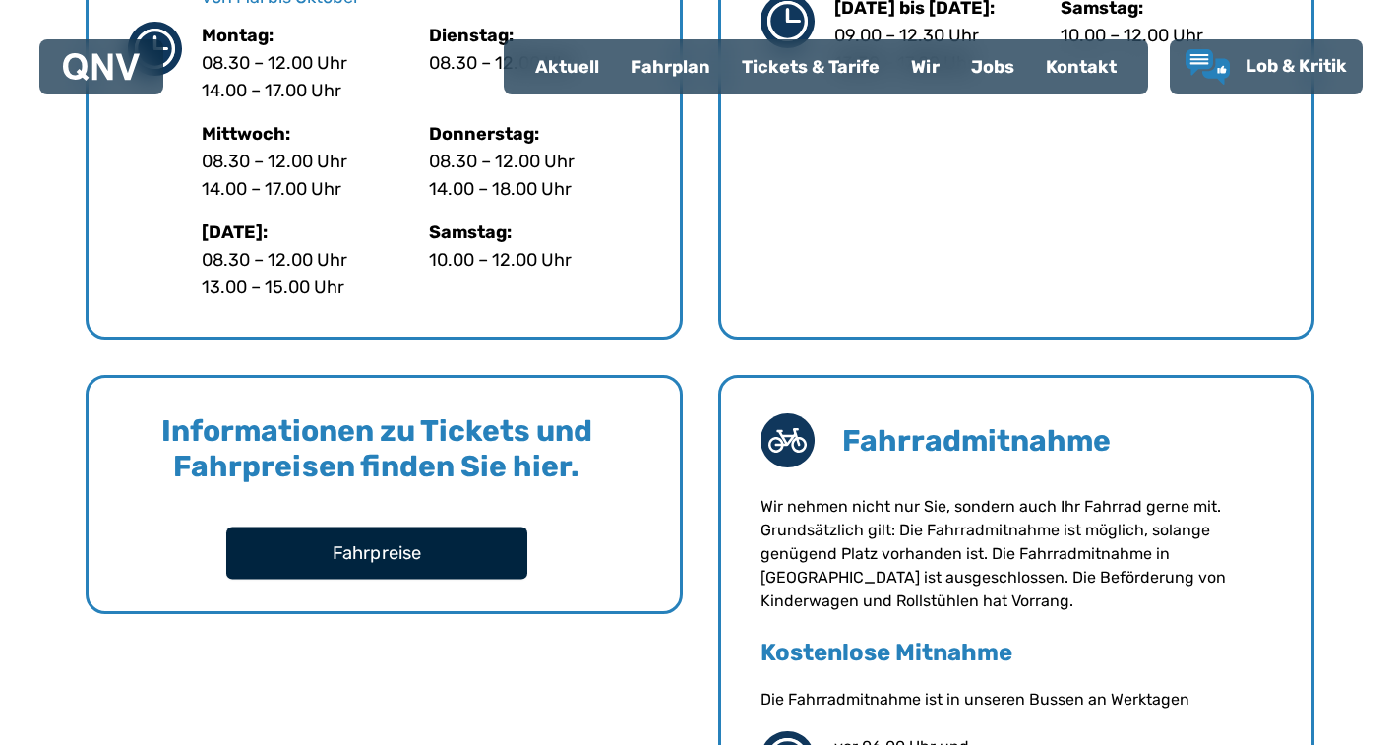
click at [436, 543] on button "Fahrpreise" at bounding box center [376, 552] width 301 height 52
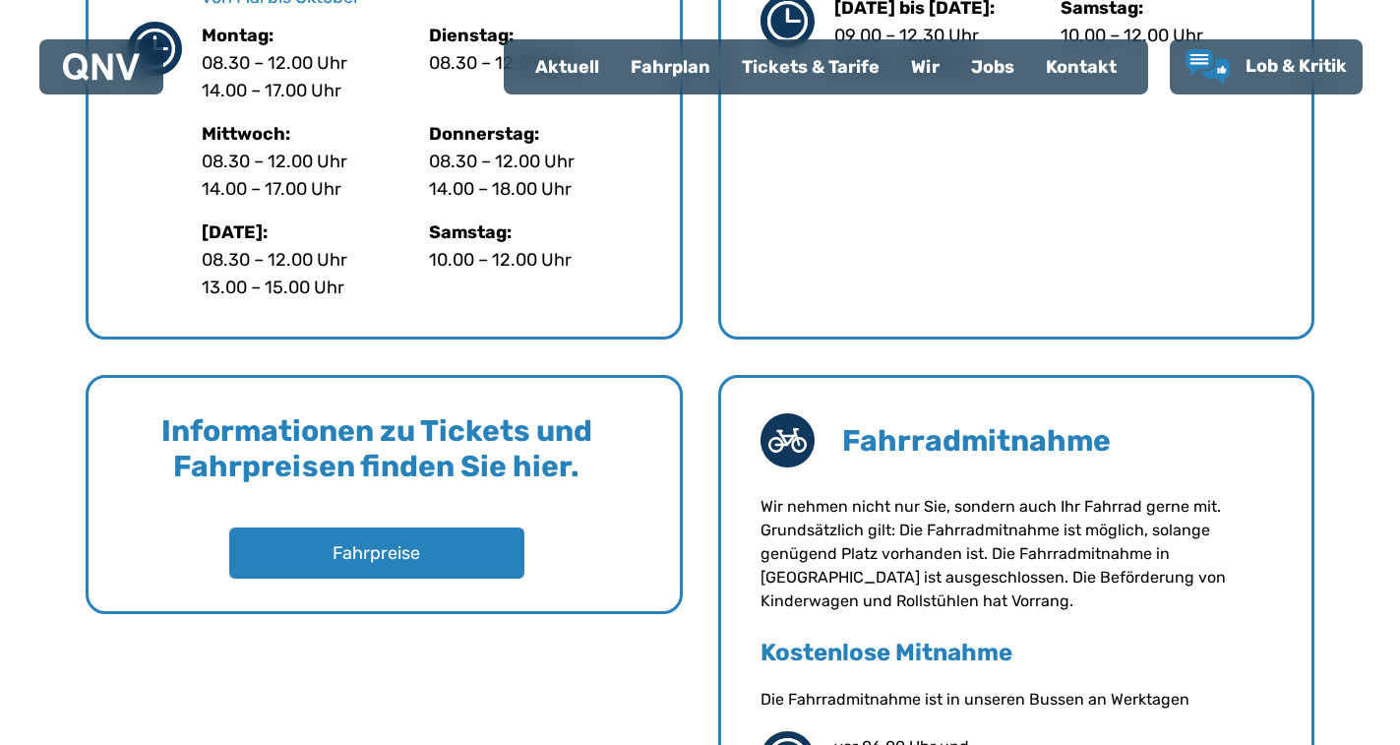
click at [663, 74] on div "Fahrplan" at bounding box center [670, 66] width 111 height 51
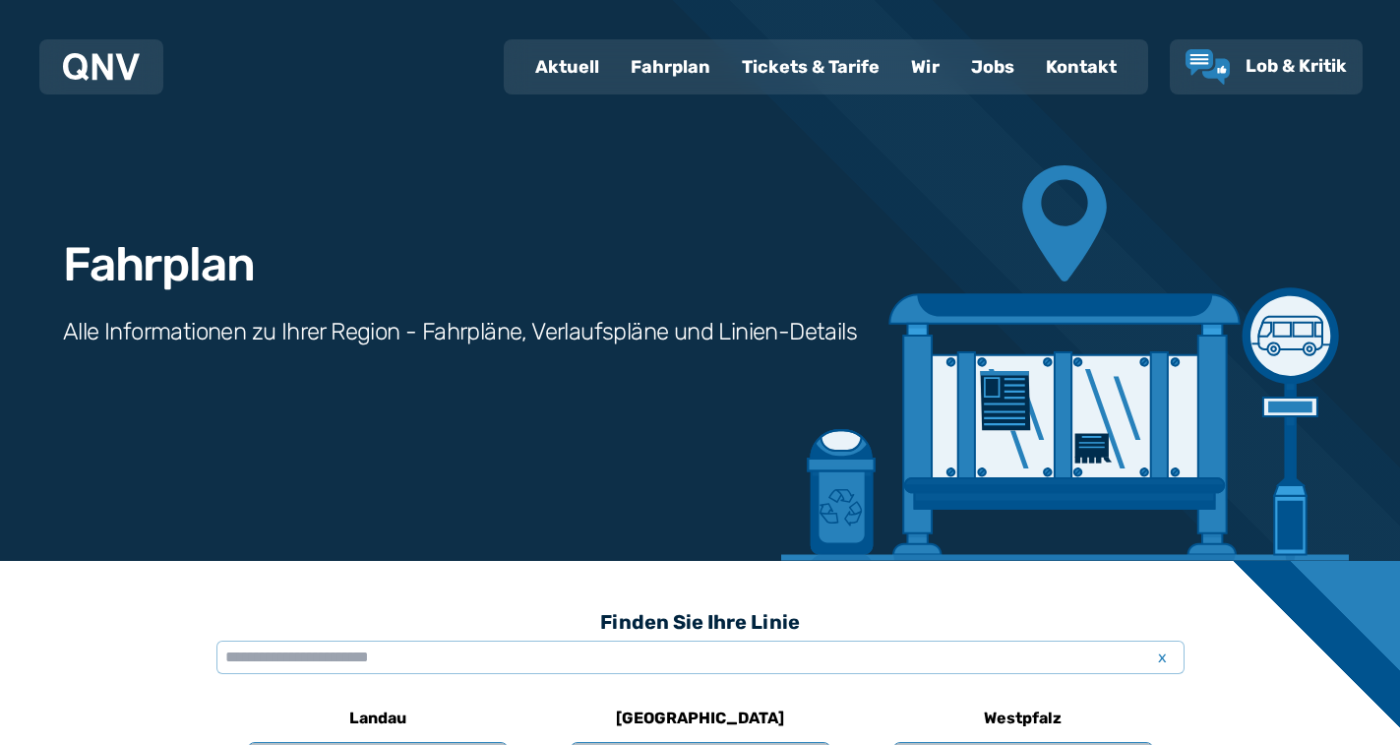
click at [787, 77] on div "Tickets & Tarife" at bounding box center [810, 66] width 169 height 51
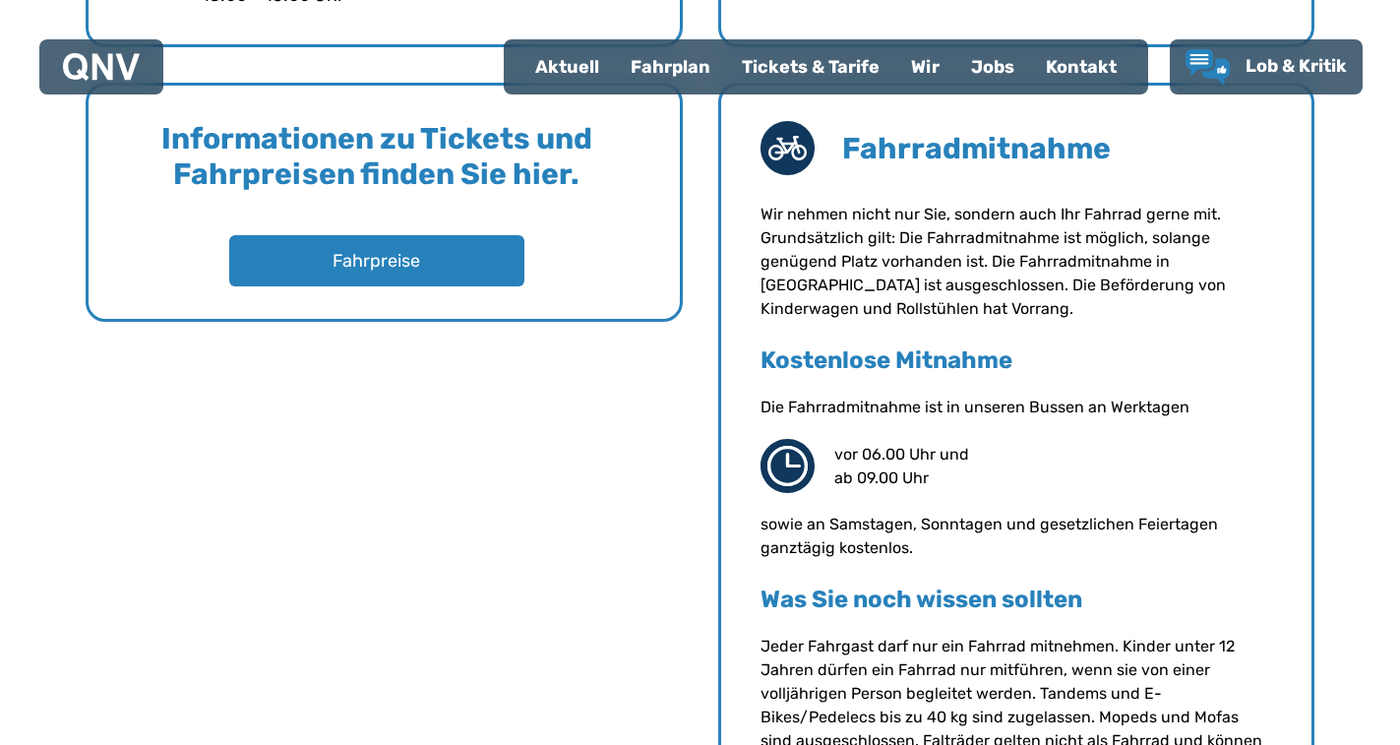
scroll to position [1574, 0]
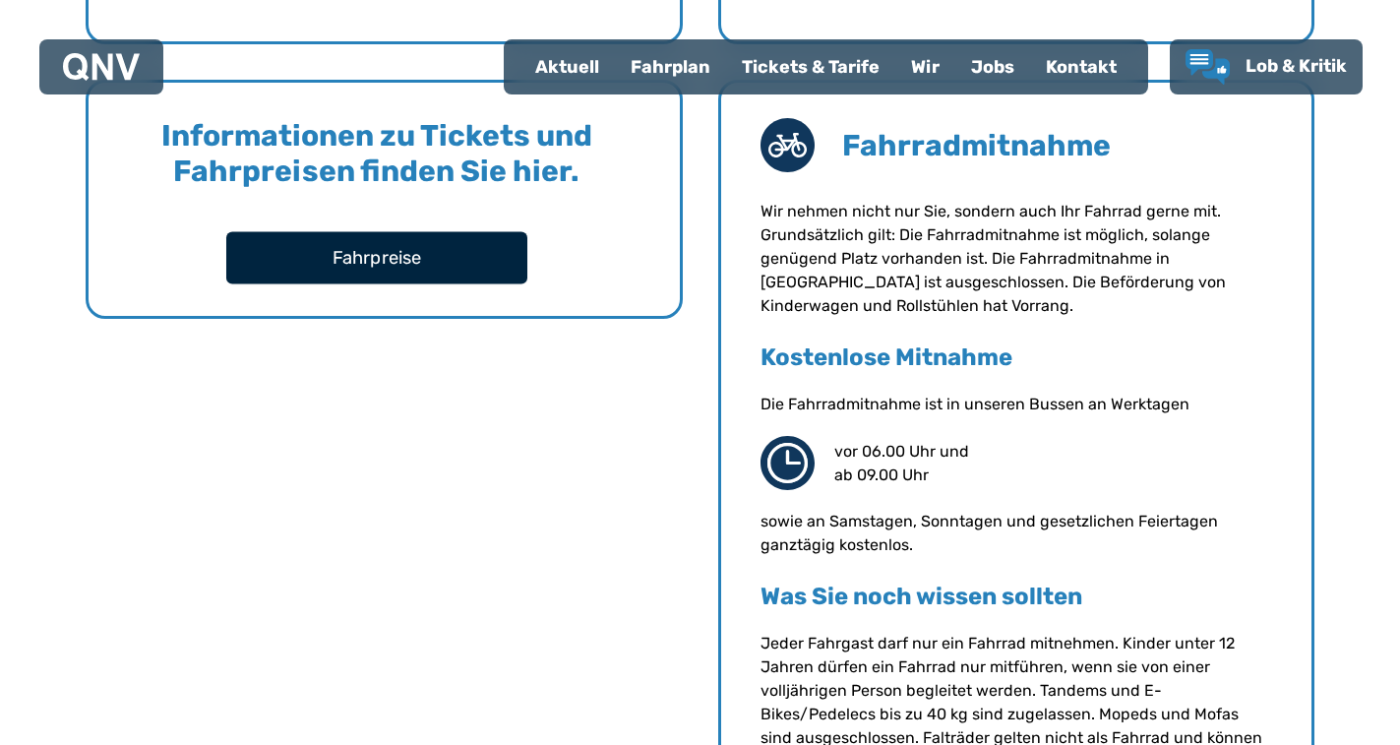
click at [385, 273] on button "Fahrpreise" at bounding box center [376, 257] width 301 height 52
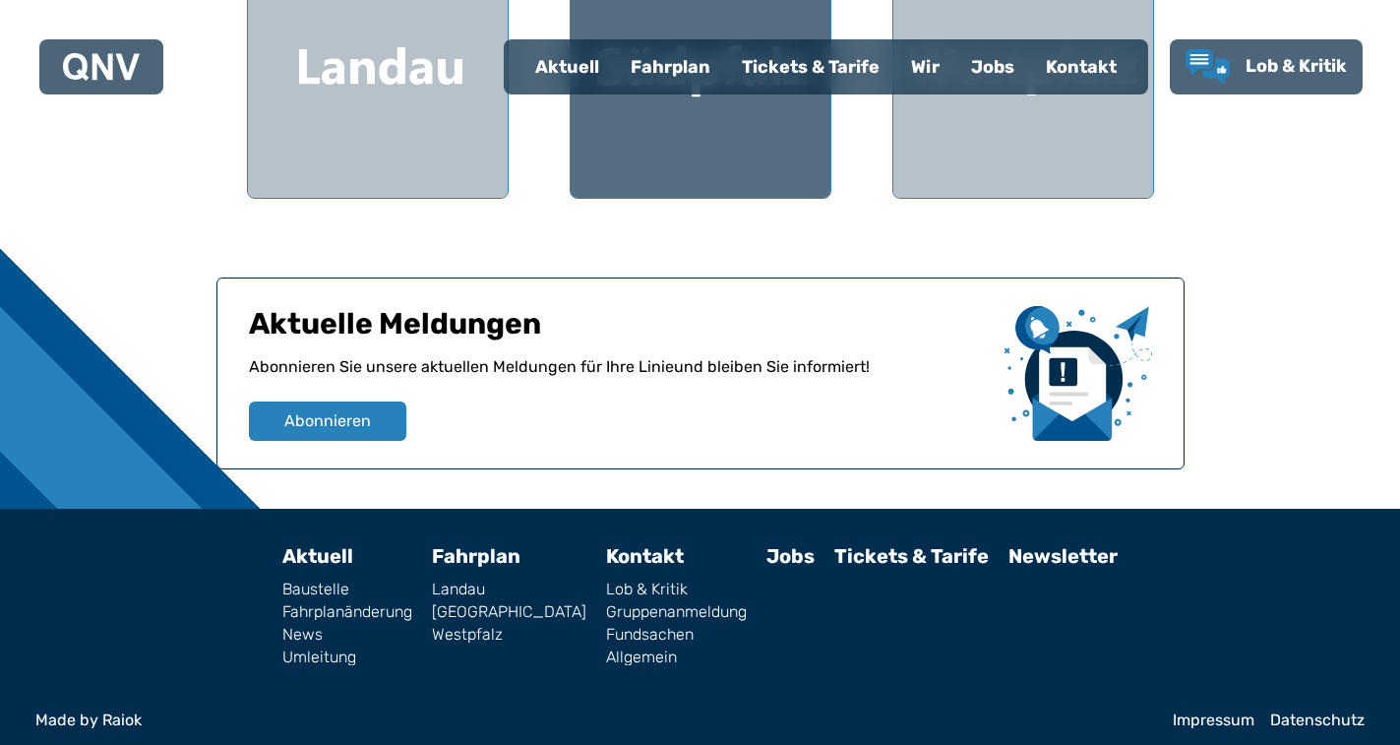
scroll to position [817, 0]
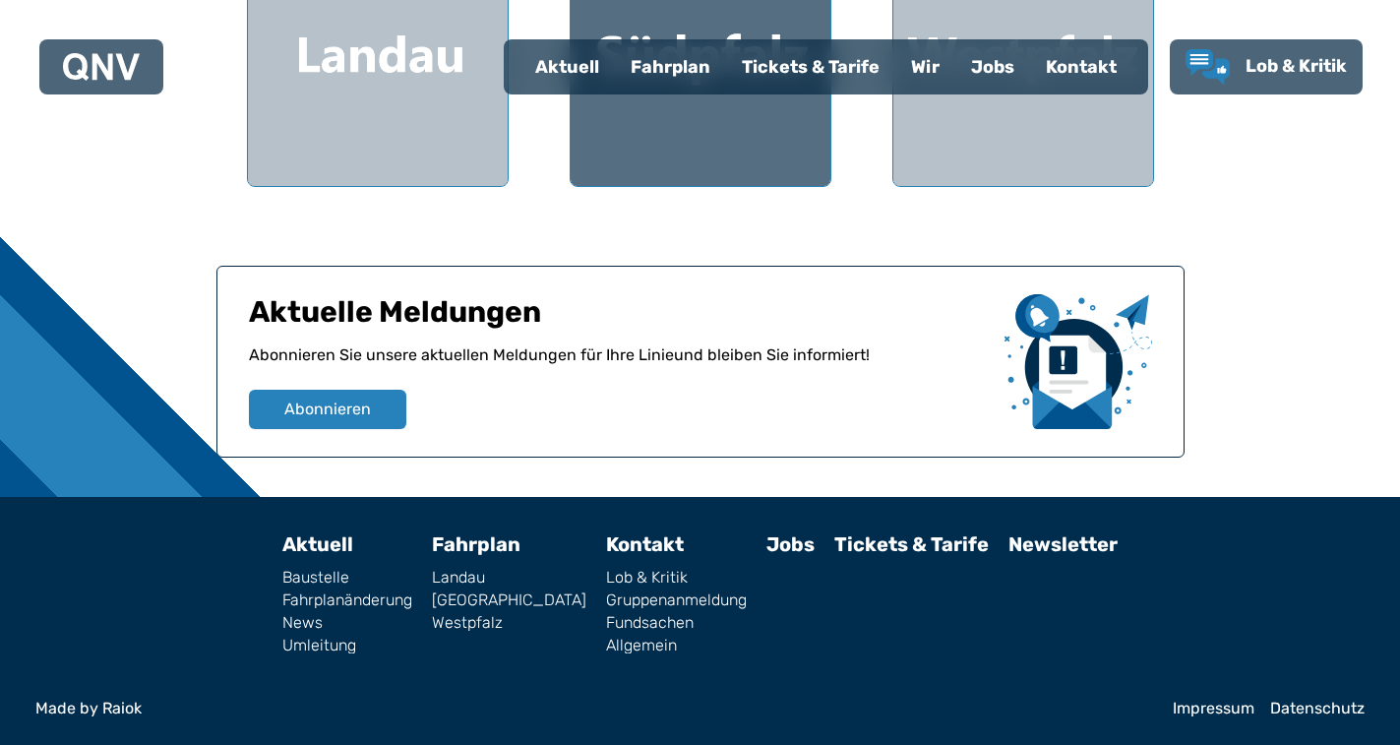
click at [706, 131] on div at bounding box center [701, 56] width 260 height 260
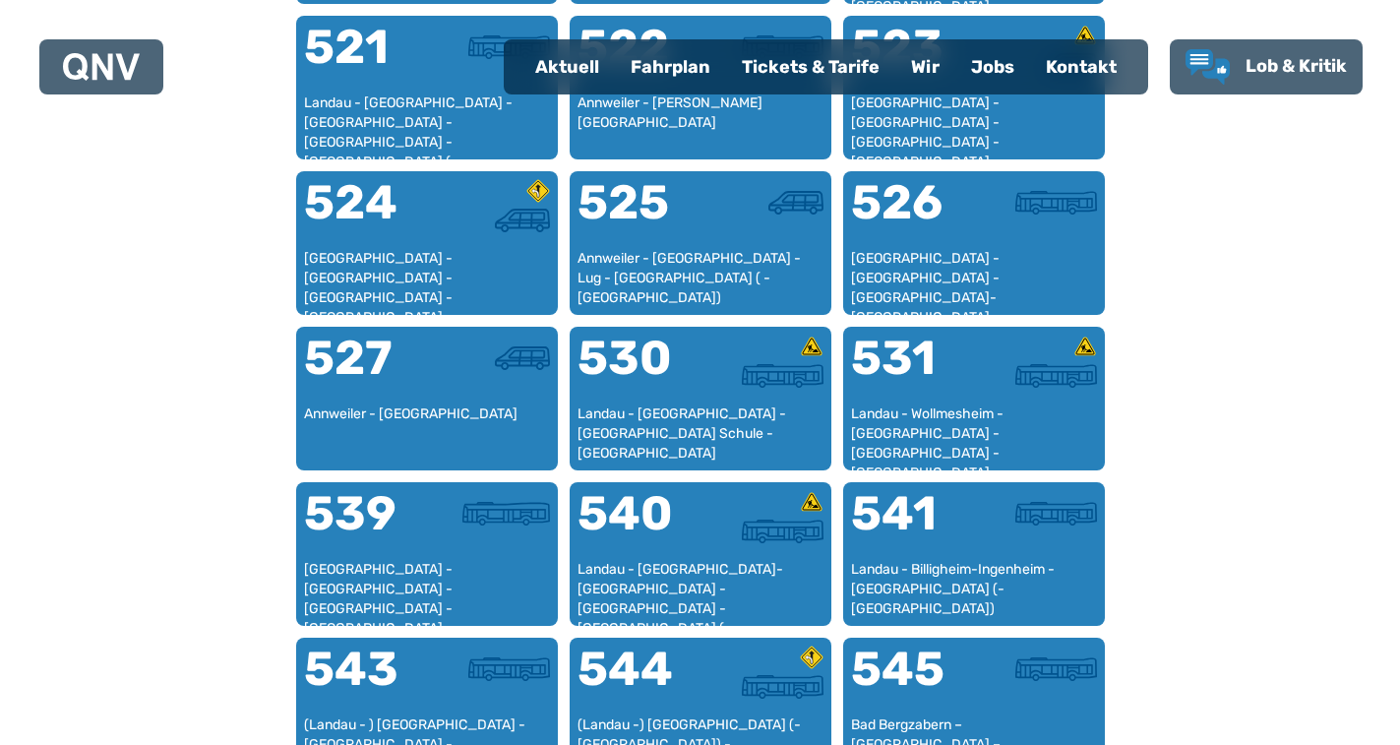
scroll to position [1492, 0]
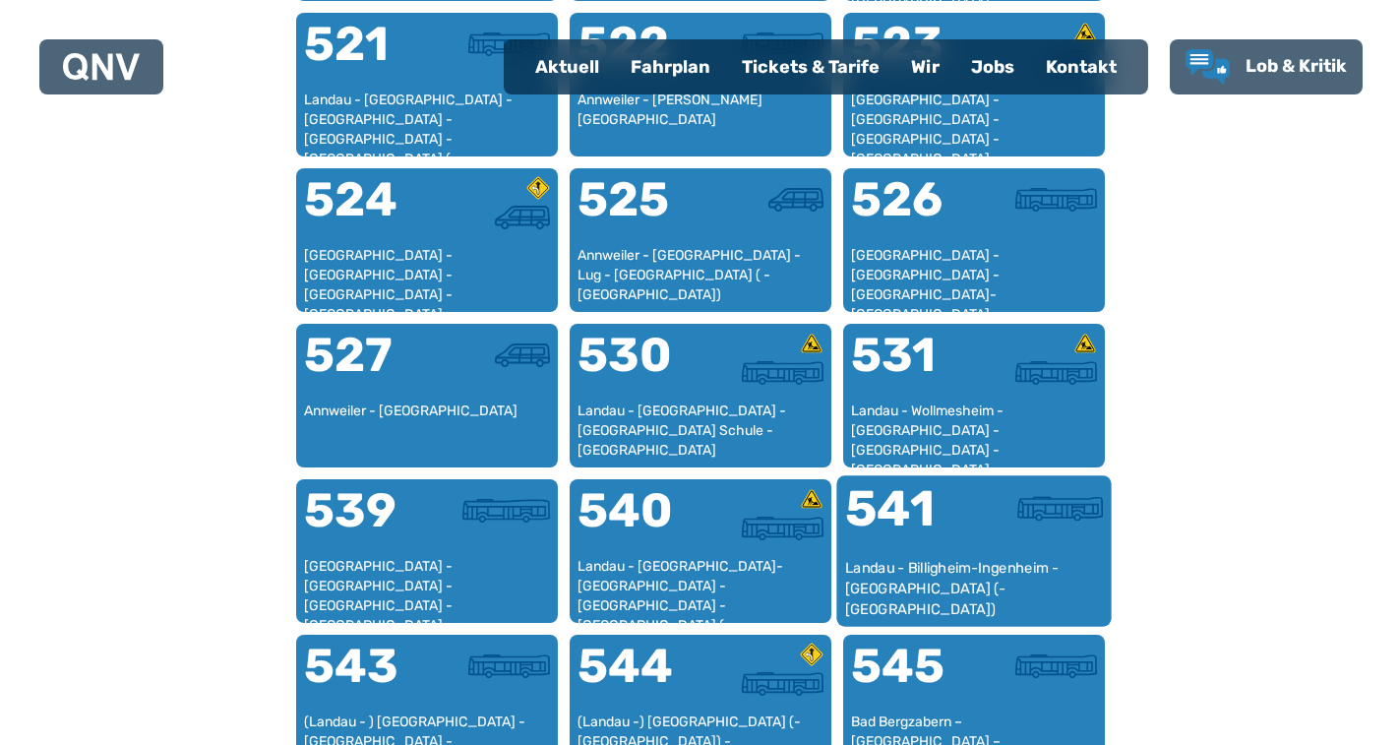
click at [973, 563] on div "Landau - Billigheim-Ingenheim - [GEOGRAPHIC_DATA] (- [GEOGRAPHIC_DATA])" at bounding box center [973, 588] width 259 height 60
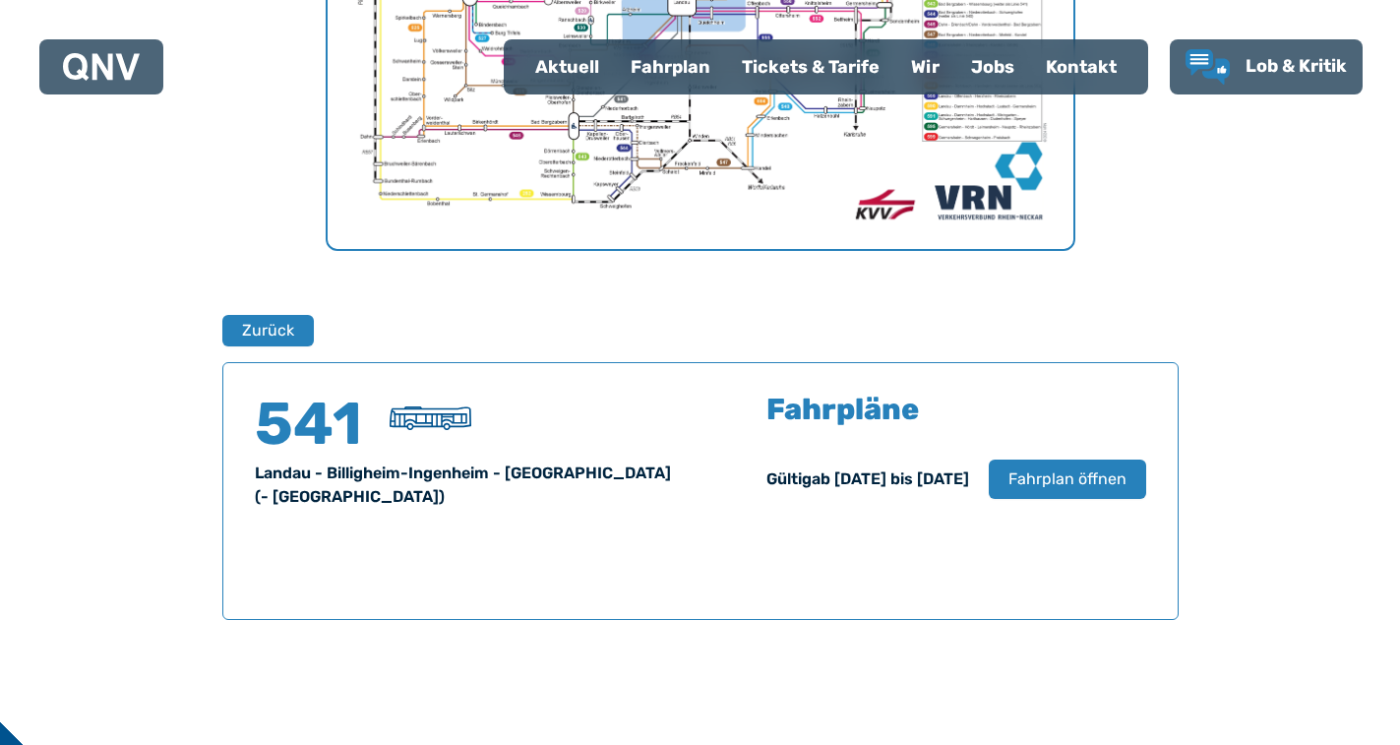
scroll to position [732, 0]
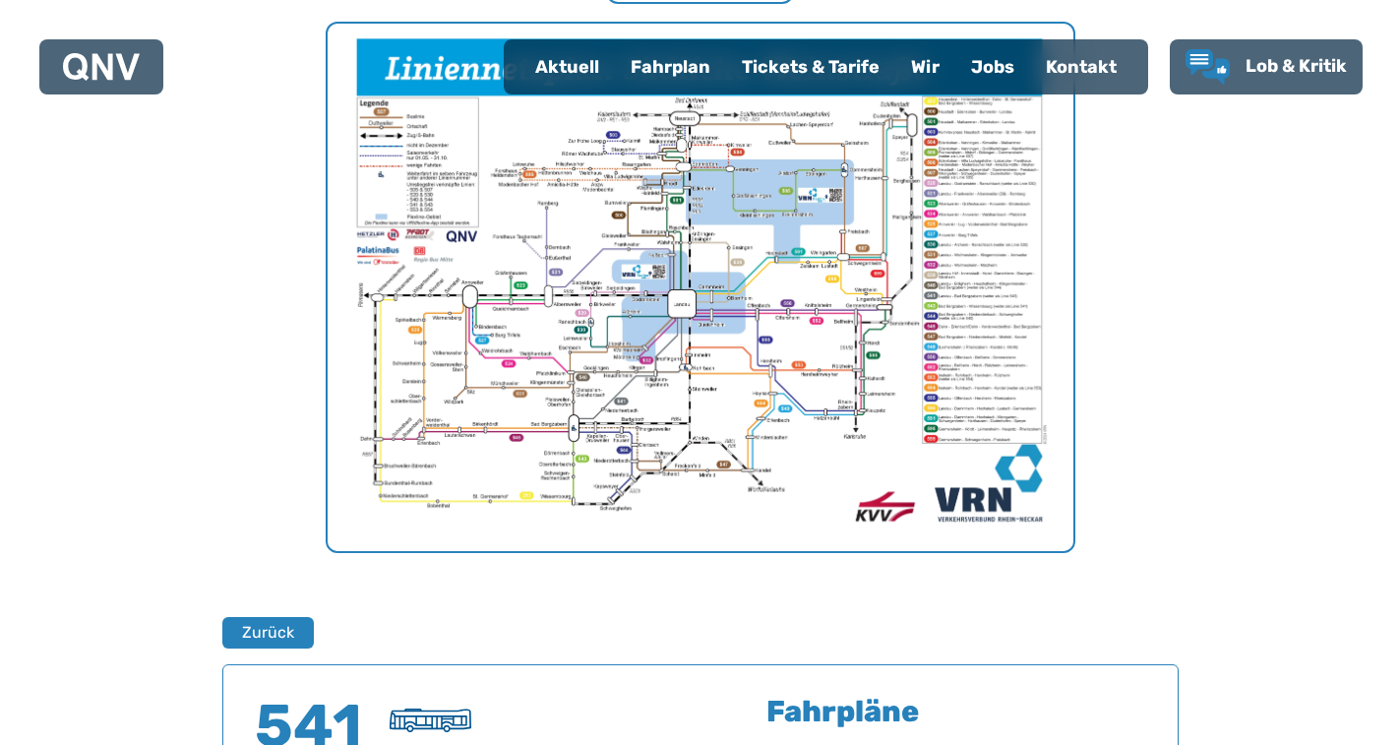
click at [823, 70] on div "Tickets & Tarife" at bounding box center [810, 66] width 169 height 51
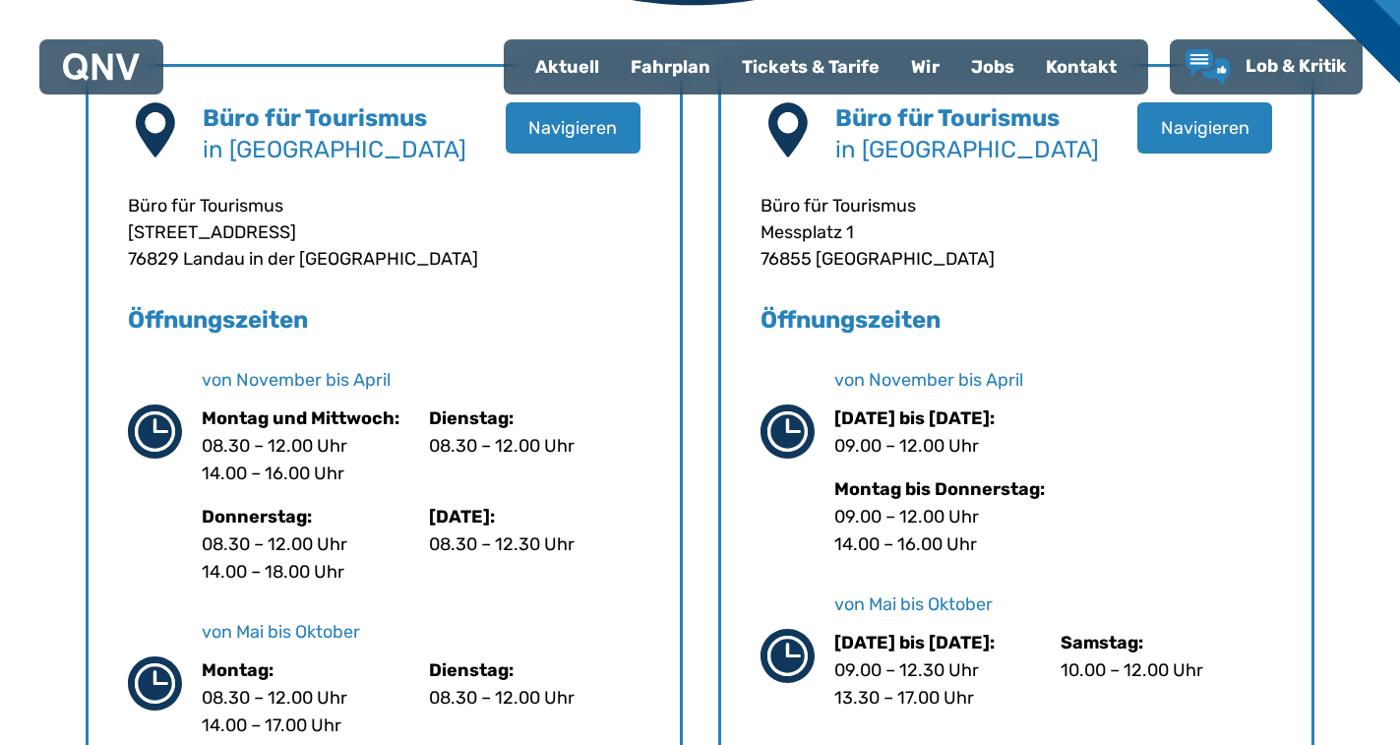
scroll to position [590, 0]
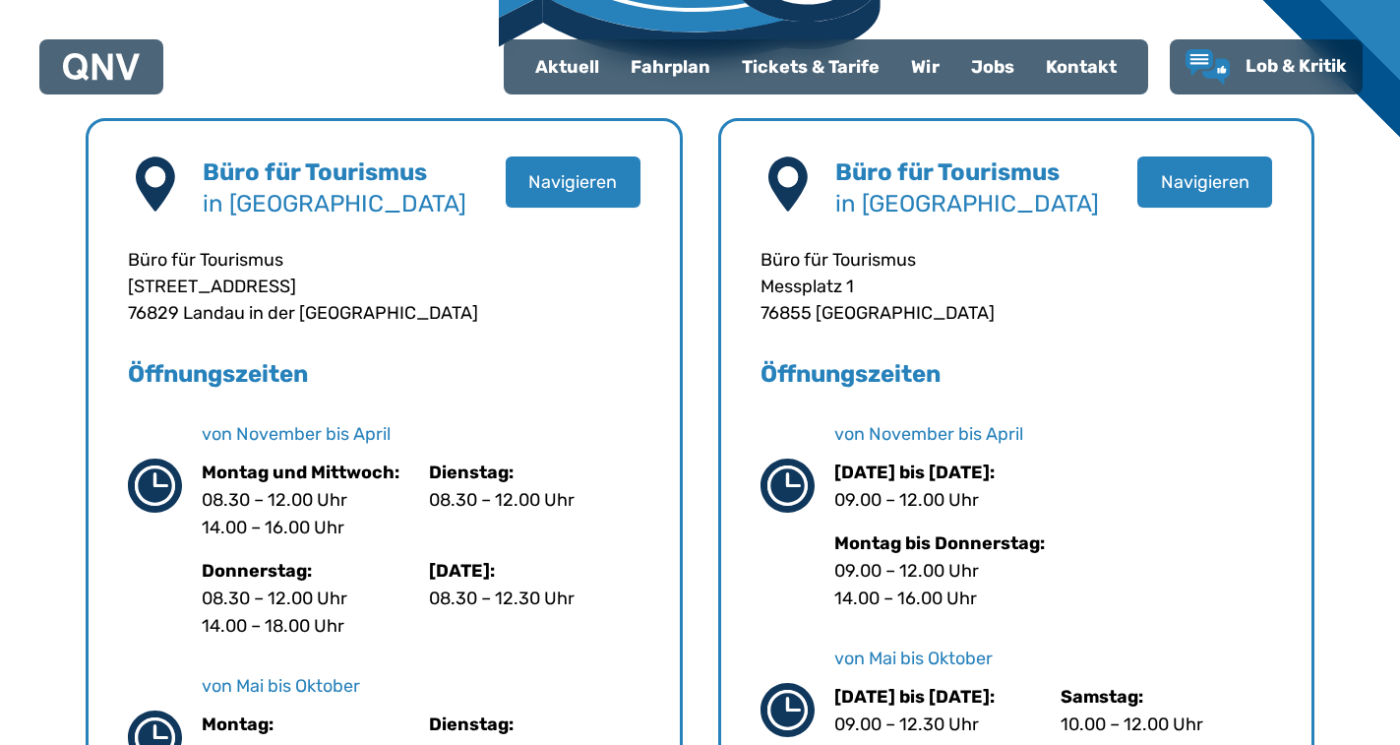
click at [797, 66] on div "Tickets & Tarife" at bounding box center [810, 66] width 169 height 51
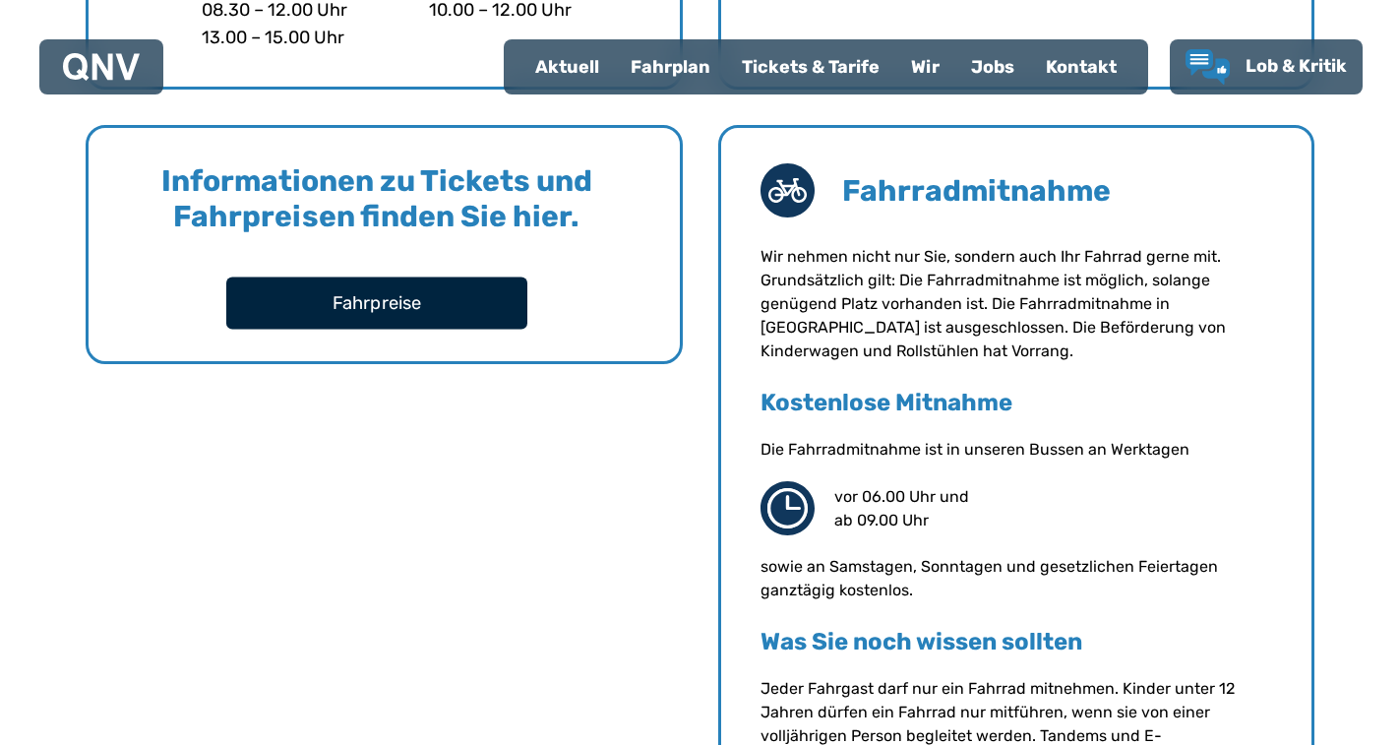
scroll to position [1476, 0]
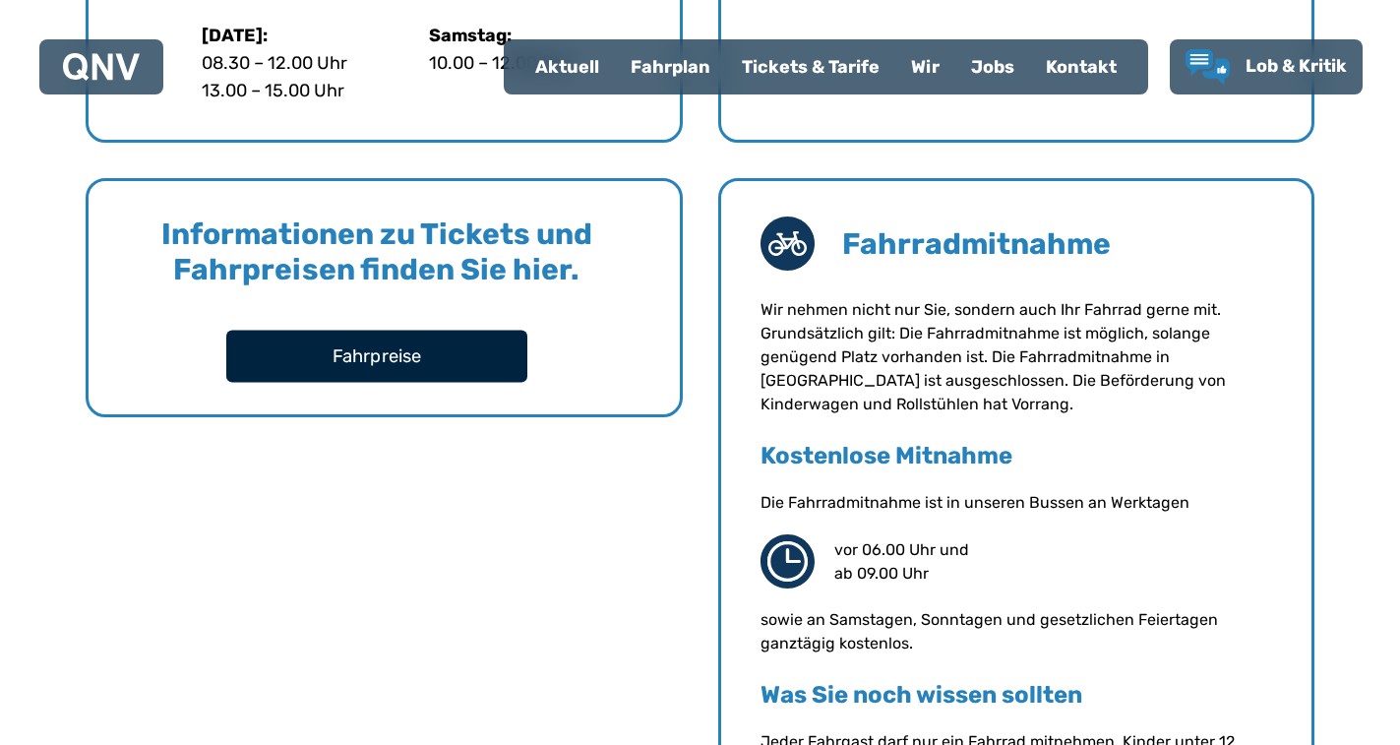
click at [412, 364] on button "Fahrpreise" at bounding box center [376, 356] width 301 height 52
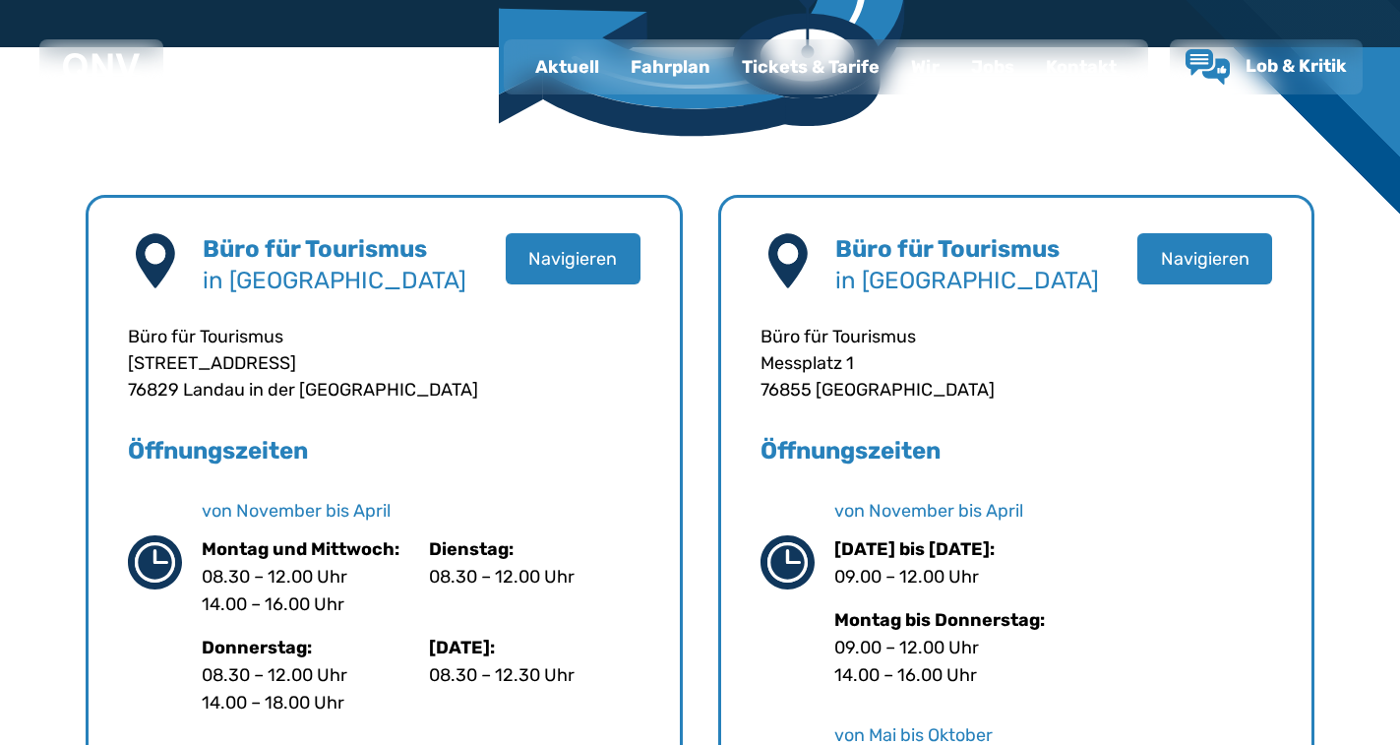
scroll to position [190, 0]
